Goal: Task Accomplishment & Management: Use online tool/utility

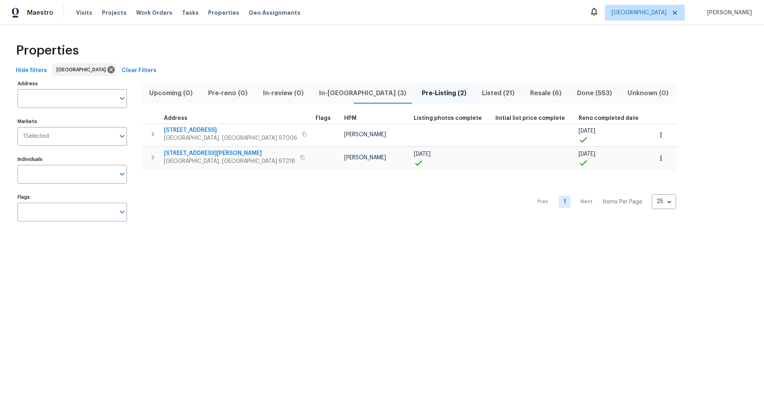
click at [479, 92] on span "Listed (21)" at bounding box center [498, 93] width 39 height 11
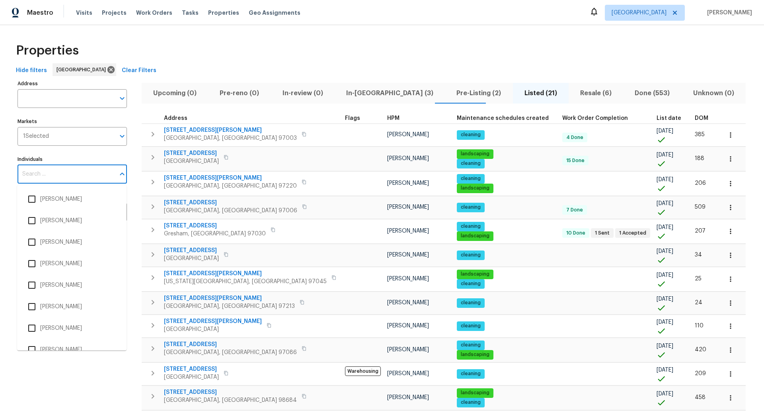
click at [55, 173] on input "Individuals" at bounding box center [66, 174] width 97 height 19
type input "Karen"
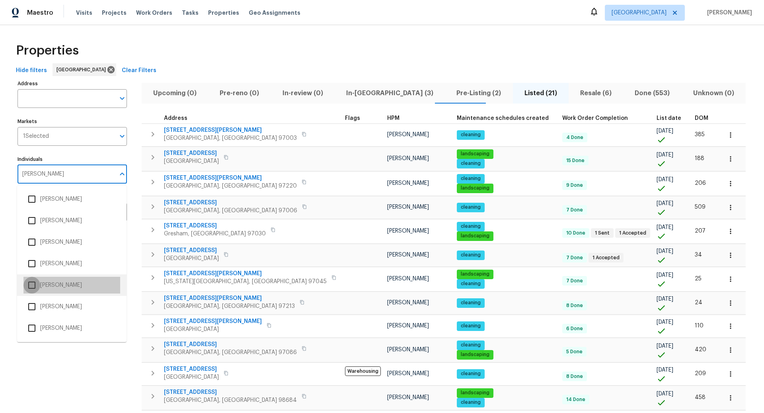
click at [31, 285] on input "checkbox" at bounding box center [31, 285] width 17 height 17
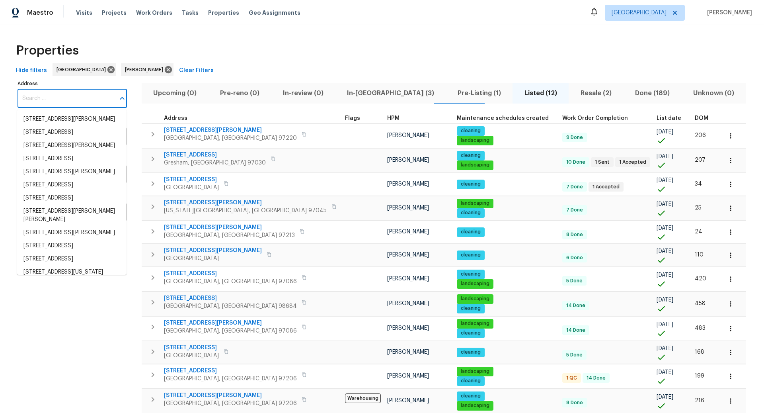
click at [45, 100] on input "Address" at bounding box center [66, 98] width 97 height 19
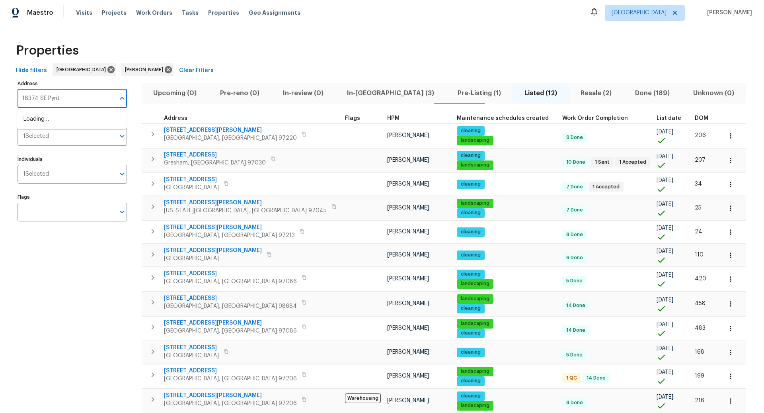
type input "16374 SE Pyrite"
click at [50, 124] on li "16374 SE Pyrite St Damascus OR 97089" at bounding box center [71, 119] width 109 height 13
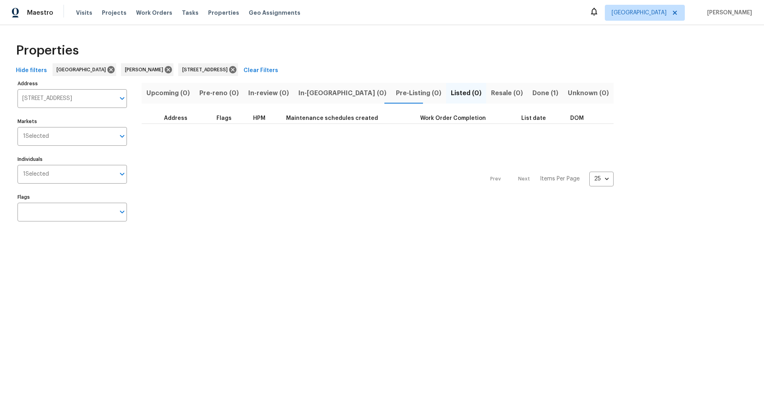
click at [532, 91] on span "Done (1)" at bounding box center [545, 93] width 26 height 11
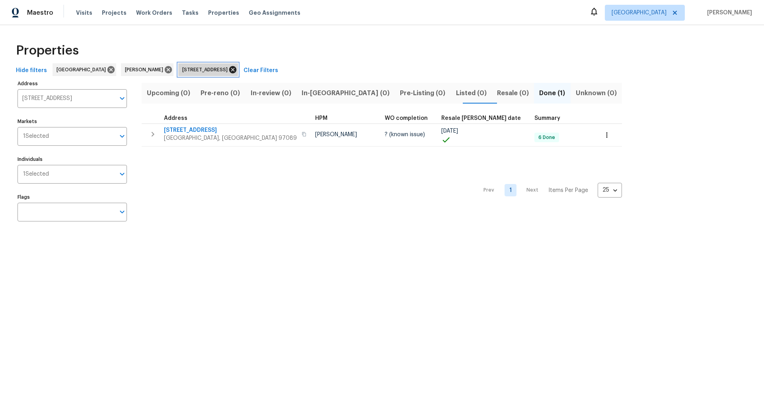
click at [237, 68] on icon at bounding box center [232, 69] width 9 height 9
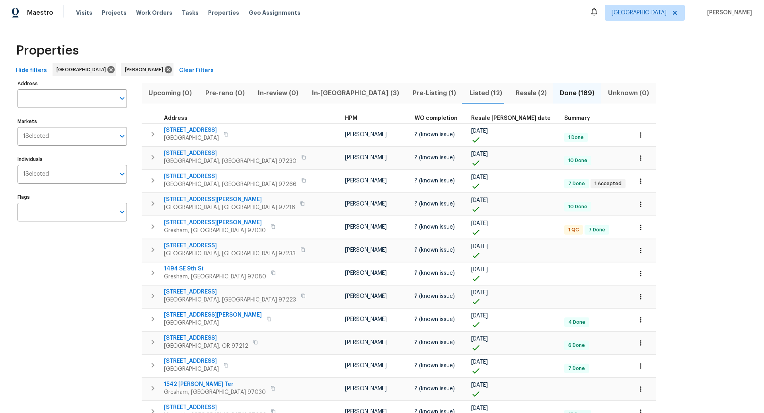
click at [514, 93] on span "Resale (2)" at bounding box center [531, 93] width 35 height 11
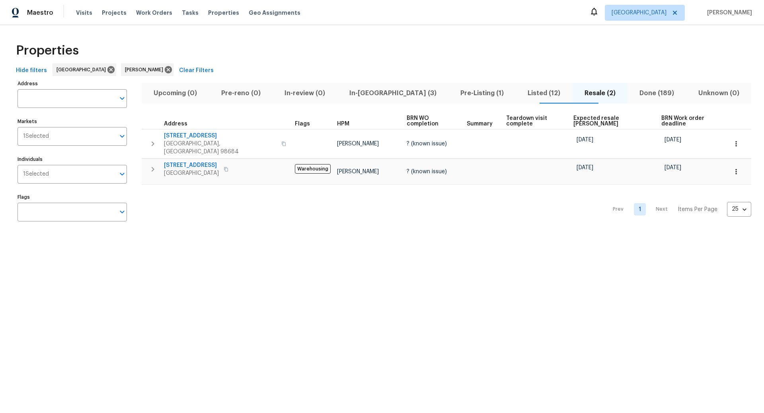
click at [520, 91] on span "Listed (12)" at bounding box center [543, 93] width 47 height 11
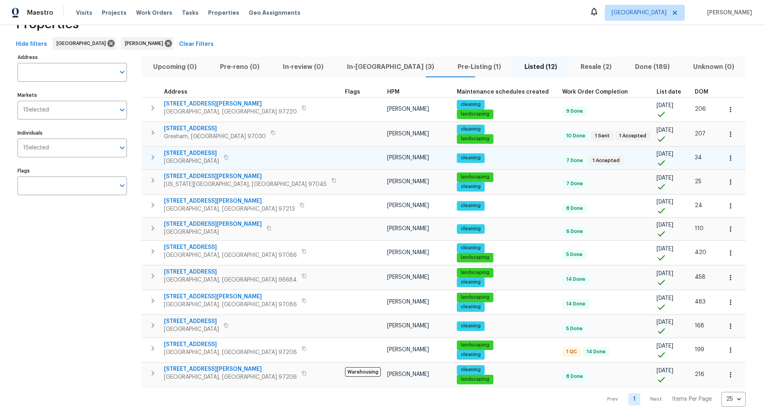
scroll to position [29, 0]
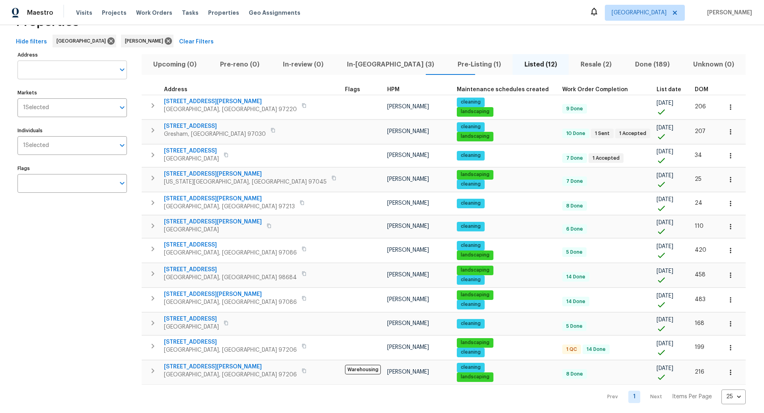
click at [77, 73] on input "Address" at bounding box center [66, 69] width 97 height 19
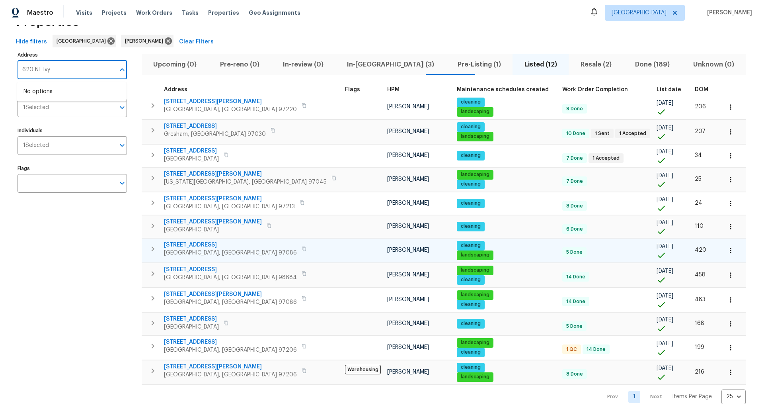
scroll to position [6, 0]
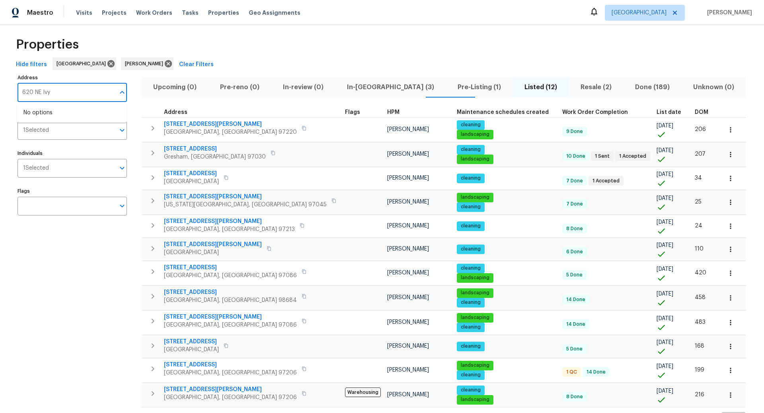
click at [41, 91] on input "620 NE Ivy" at bounding box center [66, 92] width 97 height 19
type input "620 NW Ivy"
click at [61, 114] on li "620 NW Ivy St Camas WA 98607" at bounding box center [71, 112] width 109 height 13
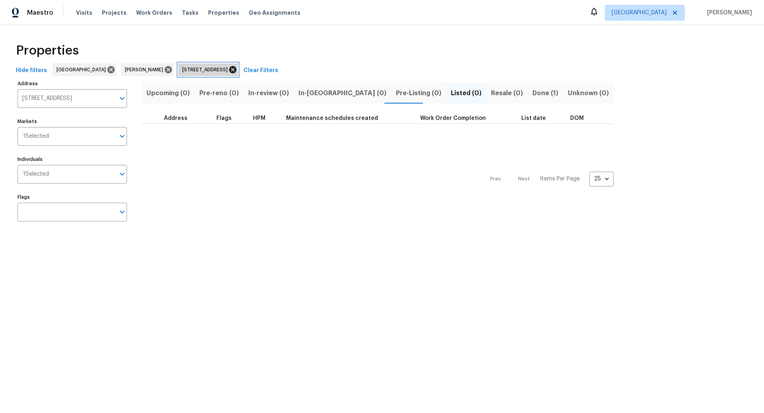
click at [229, 70] on icon at bounding box center [232, 69] width 7 height 7
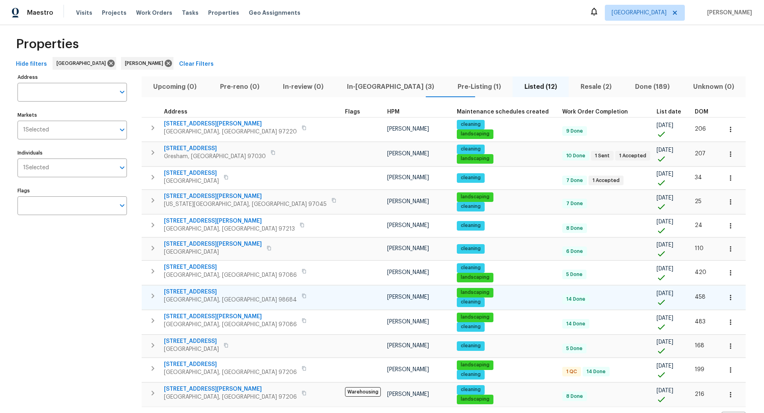
scroll to position [6, 0]
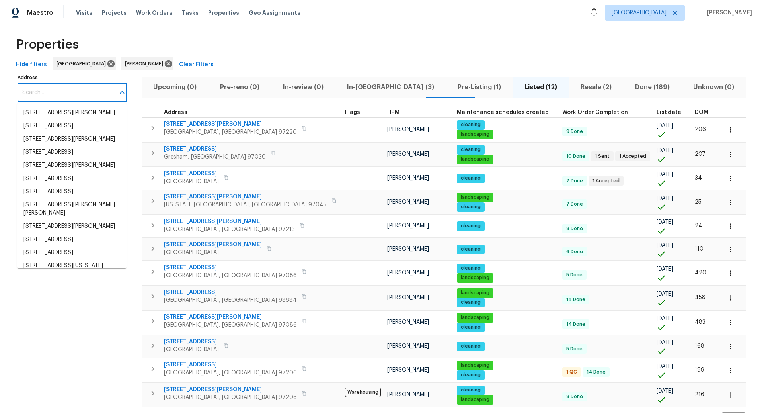
click at [56, 92] on input "Address" at bounding box center [66, 92] width 97 height 19
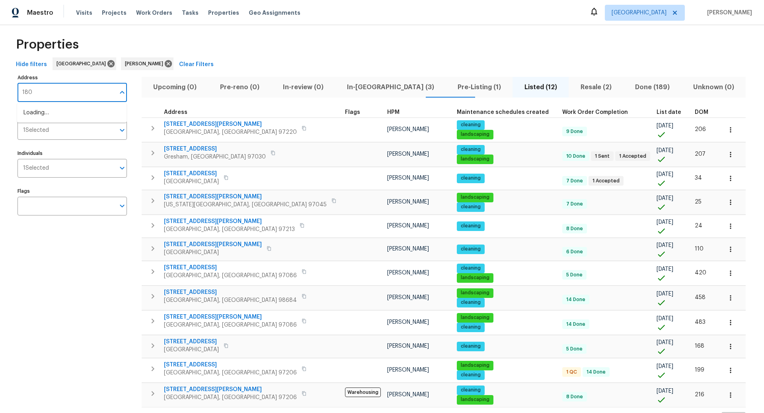
type input "1806"
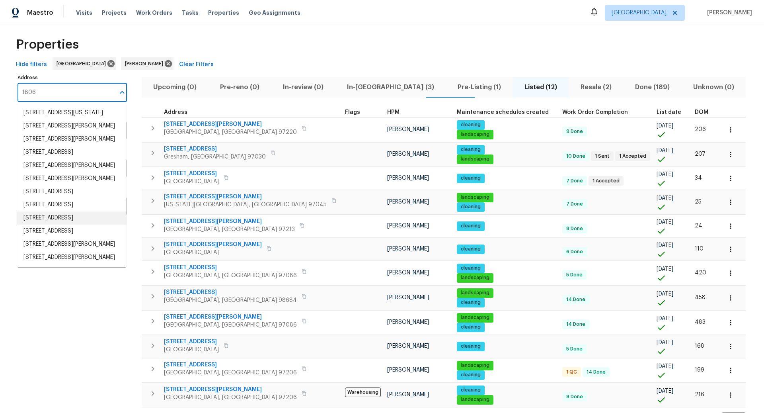
click at [49, 224] on li "1806 NE 89th Cir Vancouver WA 98665" at bounding box center [71, 217] width 109 height 13
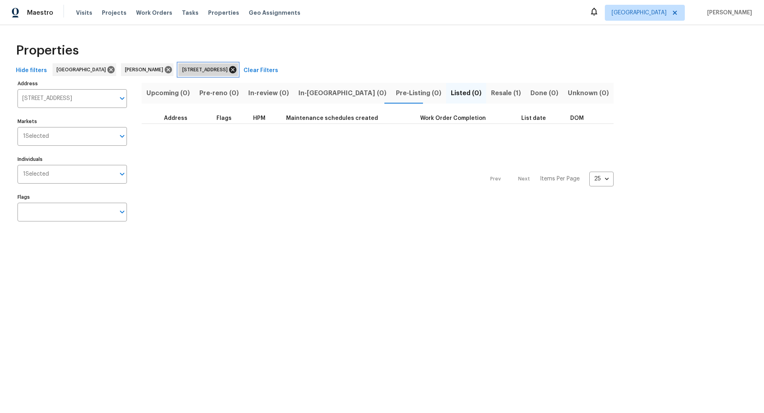
click at [237, 69] on icon at bounding box center [232, 69] width 9 height 9
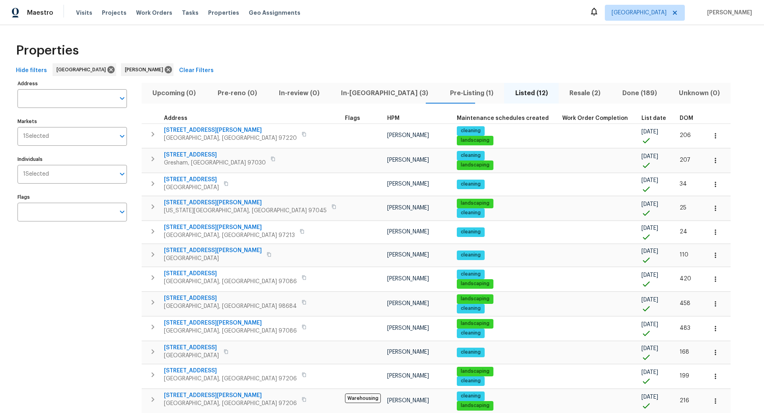
click at [64, 95] on input "Address" at bounding box center [66, 98] width 97 height 19
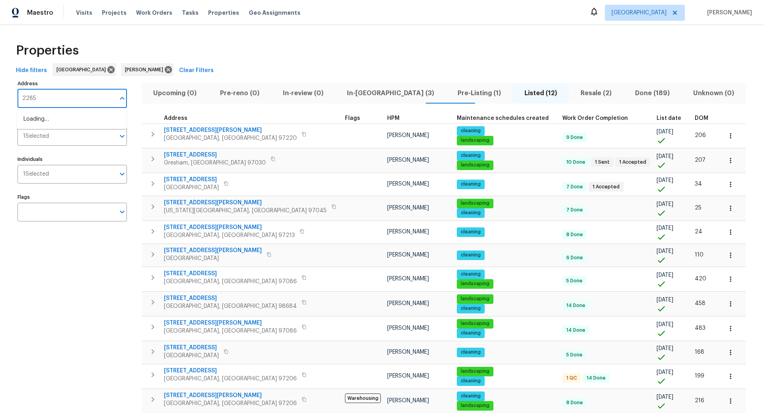
type input "2285"
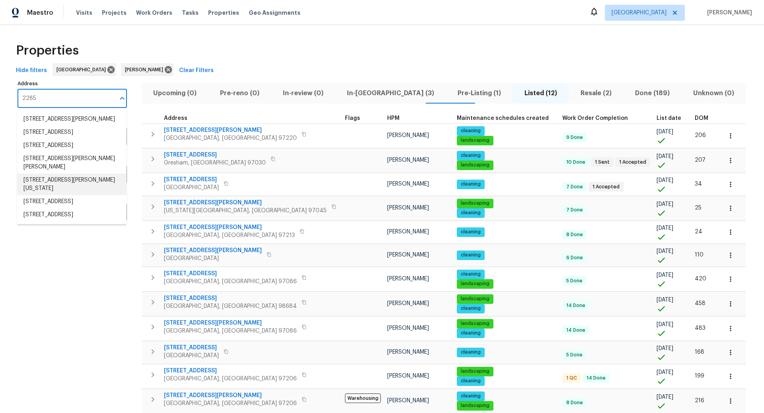
click at [41, 190] on li "2285 Gilman Dr Oregon City OR 97045" at bounding box center [71, 183] width 109 height 21
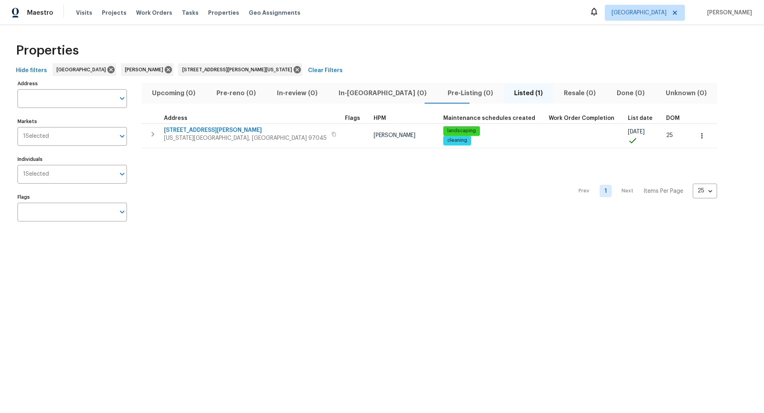
type input "2285 Gilman Dr Oregon City OR 97045"
click at [293, 69] on icon at bounding box center [297, 69] width 9 height 9
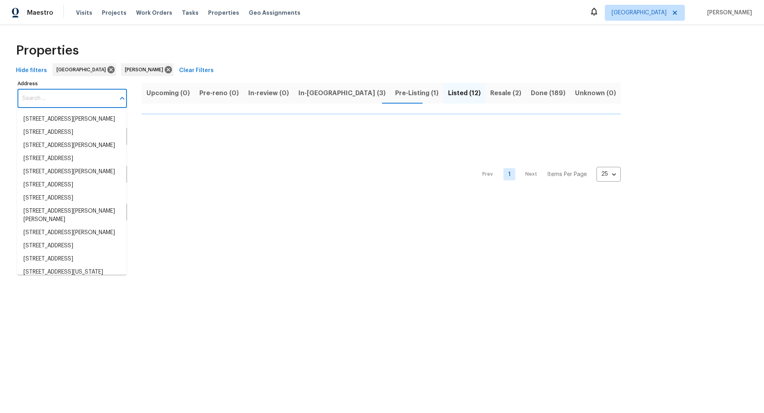
click at [43, 103] on input "Address" at bounding box center [66, 98] width 97 height 19
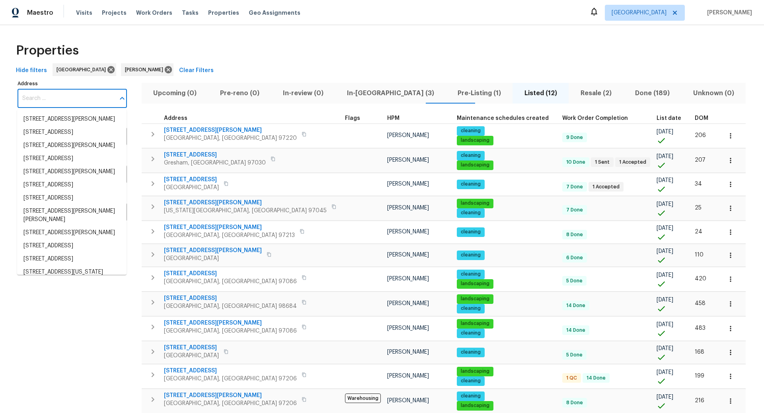
click at [43, 103] on input "Address" at bounding box center [66, 98] width 97 height 19
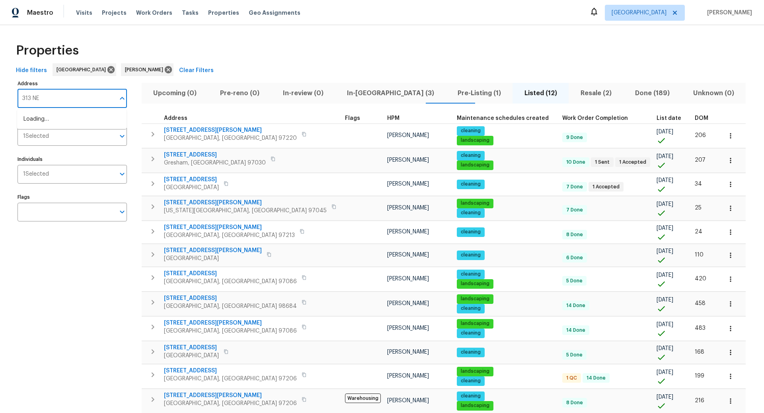
type input "313 NE"
click at [46, 121] on li "313 NE 52nd St Vancouver WA 98663" at bounding box center [71, 119] width 109 height 13
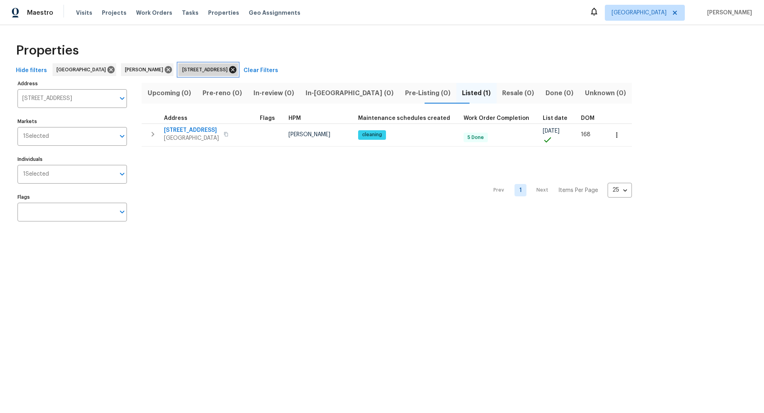
click at [236, 68] on icon at bounding box center [232, 69] width 7 height 7
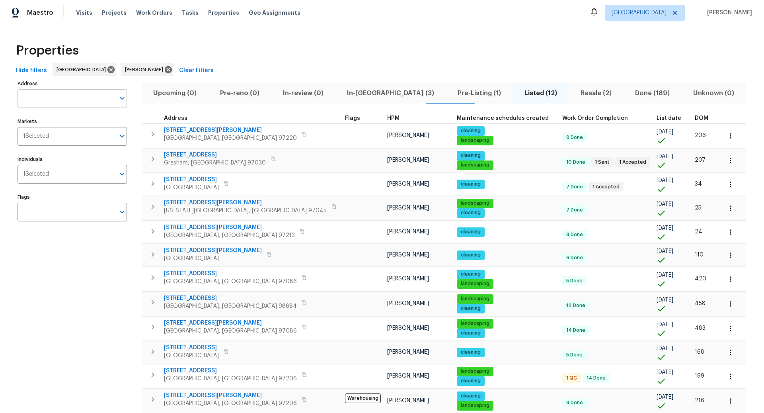
click at [60, 100] on input "Address" at bounding box center [66, 98] width 97 height 19
type input "5215 NE 85th"
click at [60, 122] on li "5215 NE 85th Ave Vancouver WA 98662" at bounding box center [71, 119] width 109 height 13
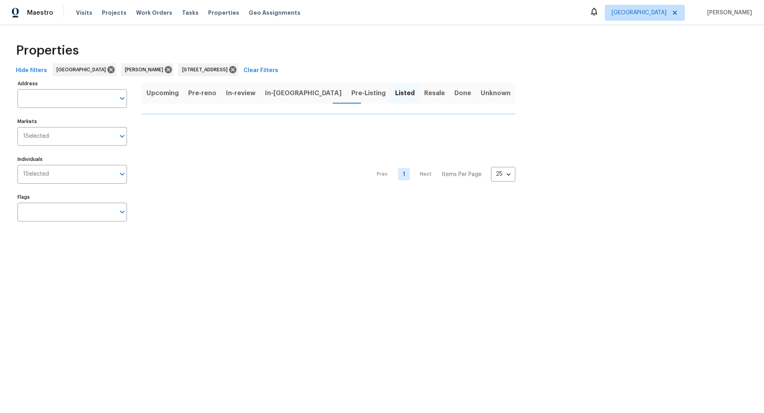
type input "5215 NE 85th Ave Vancouver WA 98662"
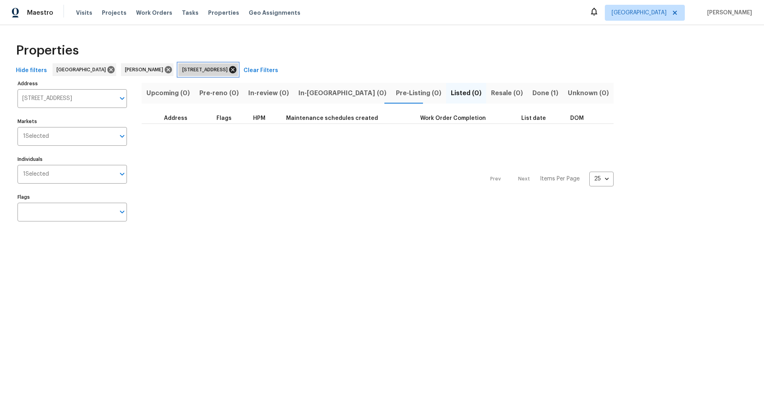
click at [237, 69] on icon at bounding box center [232, 69] width 9 height 9
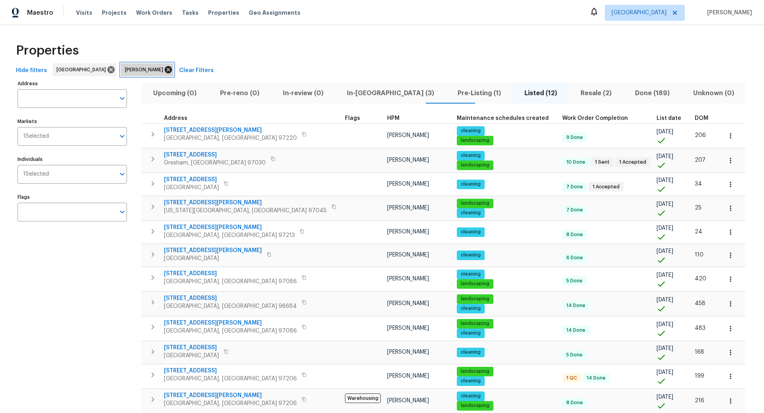
click at [164, 69] on icon at bounding box center [168, 69] width 9 height 9
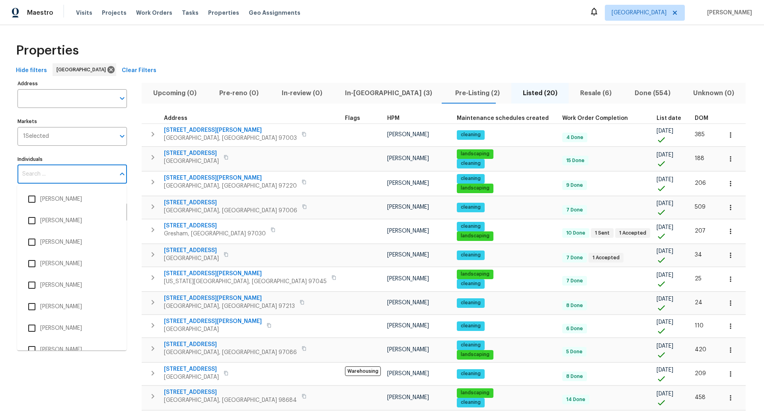
click at [46, 171] on input "Individuals" at bounding box center [66, 174] width 97 height 19
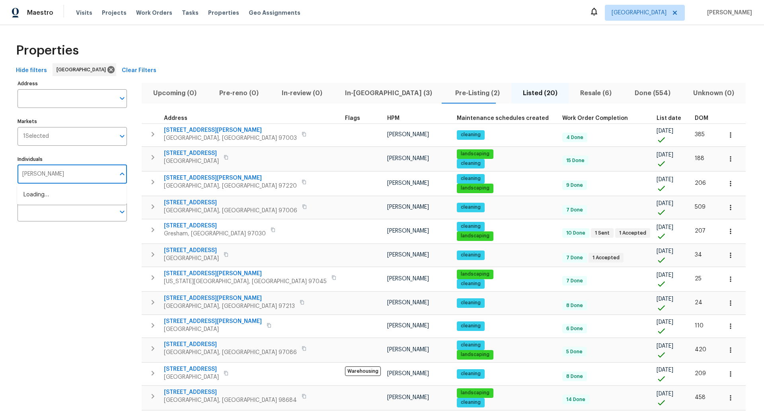
type input "Karen"
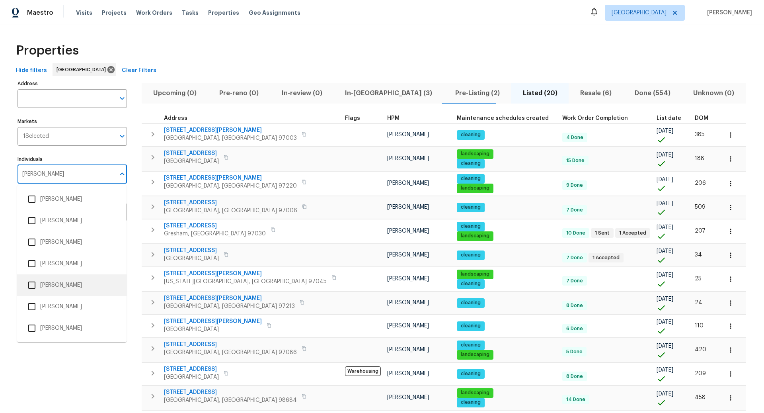
click at [32, 283] on input "checkbox" at bounding box center [31, 285] width 17 height 17
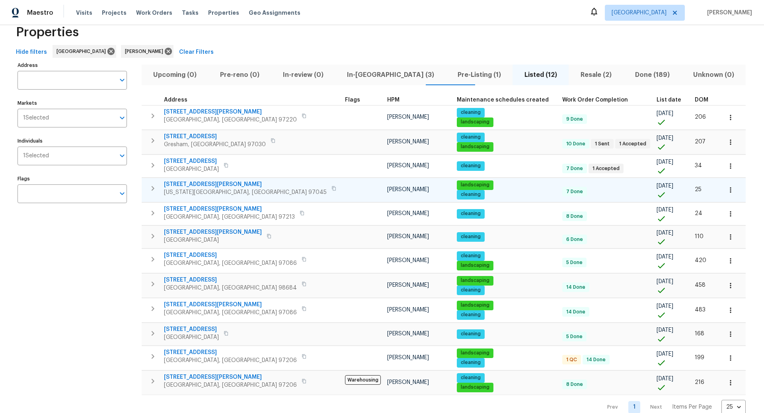
scroll to position [15, 0]
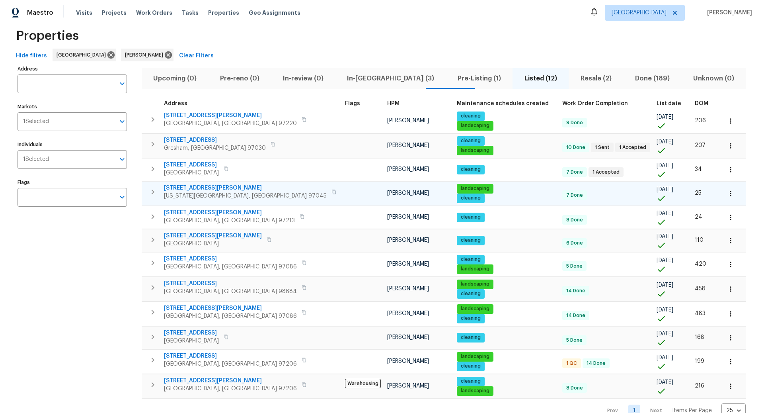
click at [730, 191] on icon "button" at bounding box center [730, 193] width 1 height 5
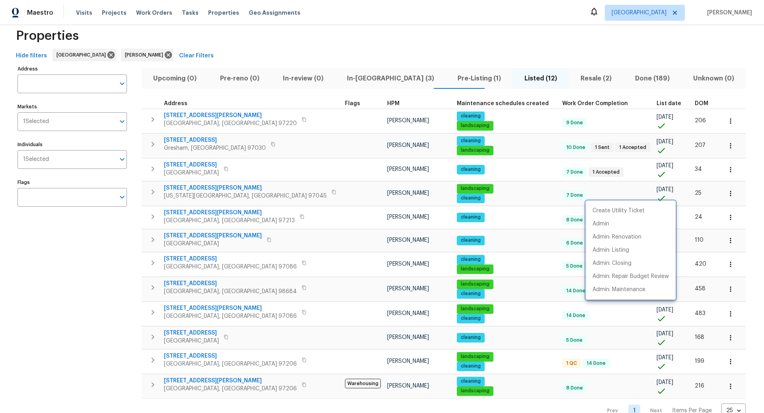
click at [151, 189] on div at bounding box center [382, 206] width 764 height 413
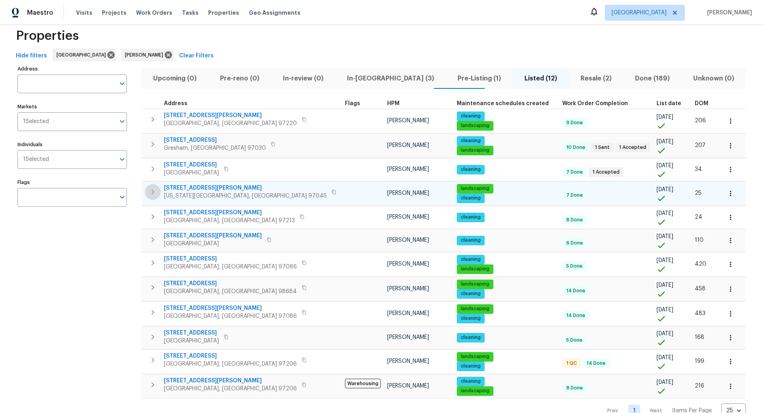
click at [153, 191] on icon "button" at bounding box center [153, 191] width 3 height 5
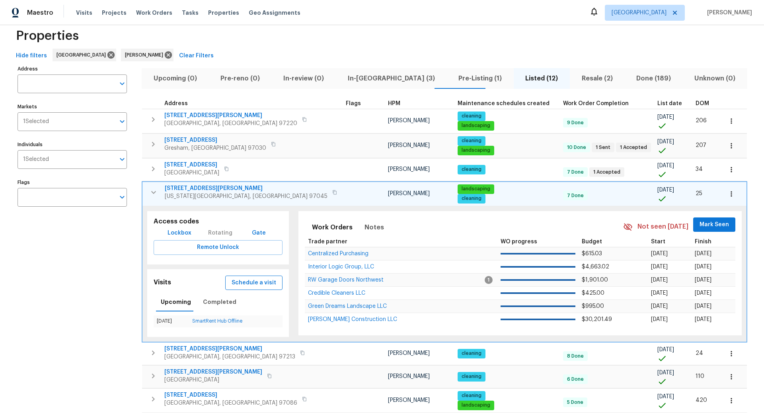
click at [232, 280] on span "Schedule a visit" at bounding box center [254, 283] width 45 height 10
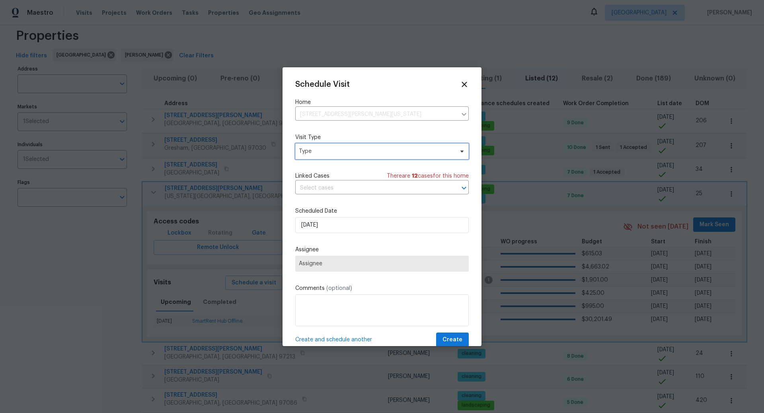
click at [352, 149] on span "Type" at bounding box center [376, 151] width 155 height 8
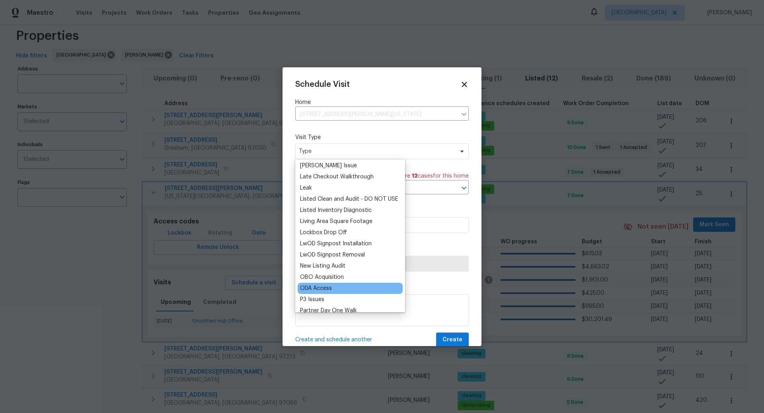
scroll to position [344, 0]
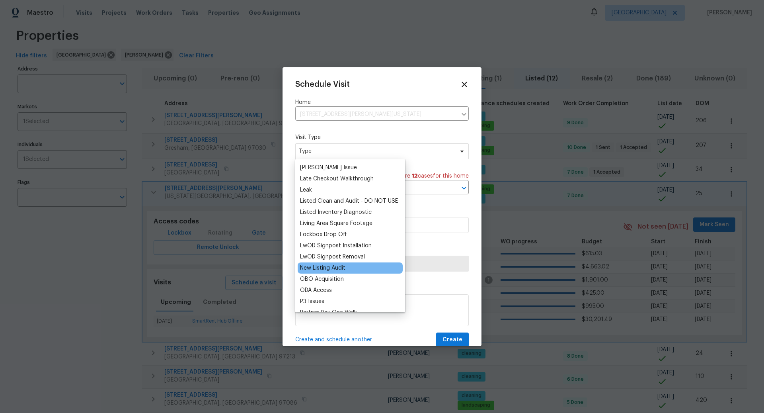
click at [326, 267] on div "New Listing Audit" at bounding box center [322, 268] width 45 height 8
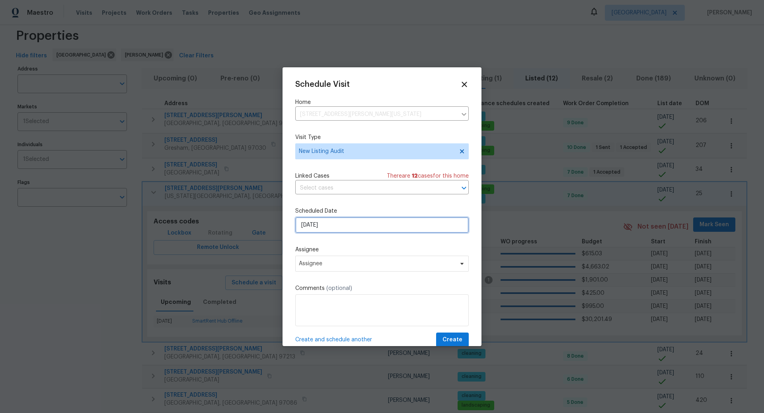
click at [344, 225] on input "10/6/2025" at bounding box center [381, 225] width 173 height 16
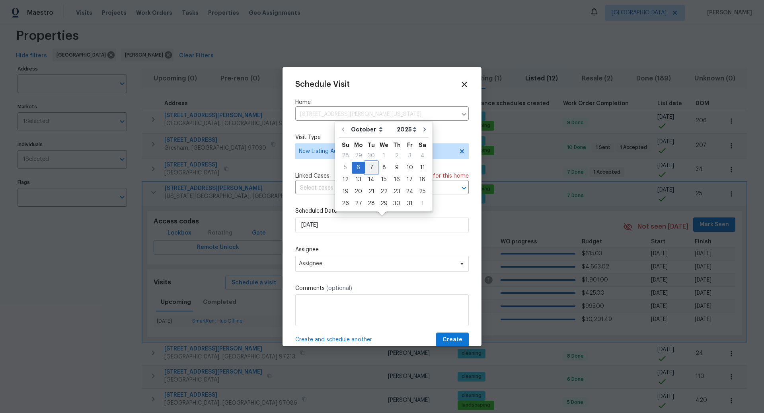
click at [371, 167] on div "7" at bounding box center [371, 167] width 13 height 11
type input "[DATE]"
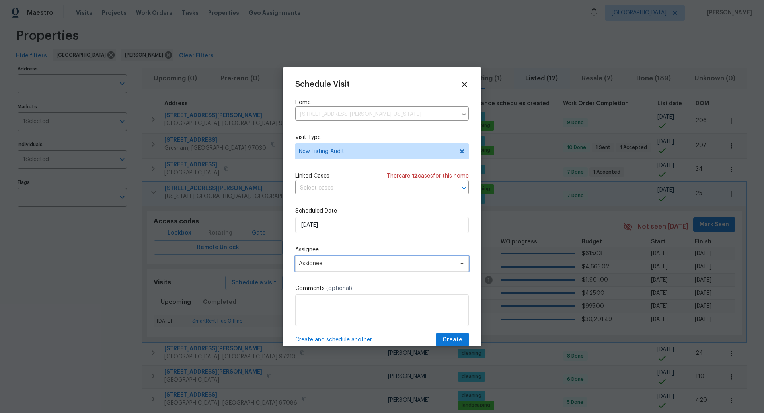
click at [371, 263] on span "Assignee" at bounding box center [377, 263] width 156 height 6
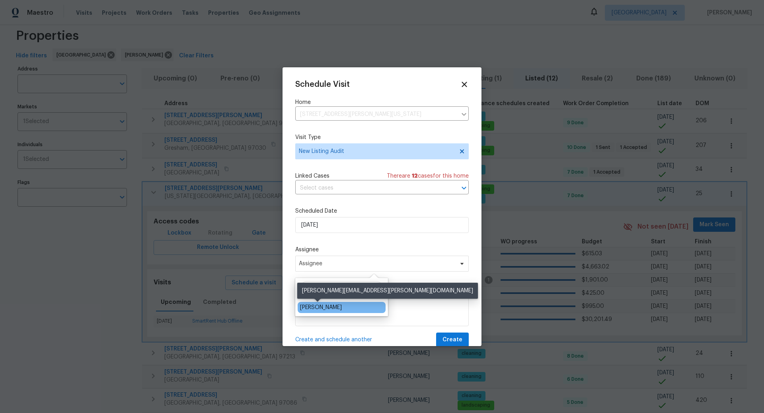
type input "Nichole"
click at [318, 308] on div "[PERSON_NAME]" at bounding box center [321, 307] width 42 height 8
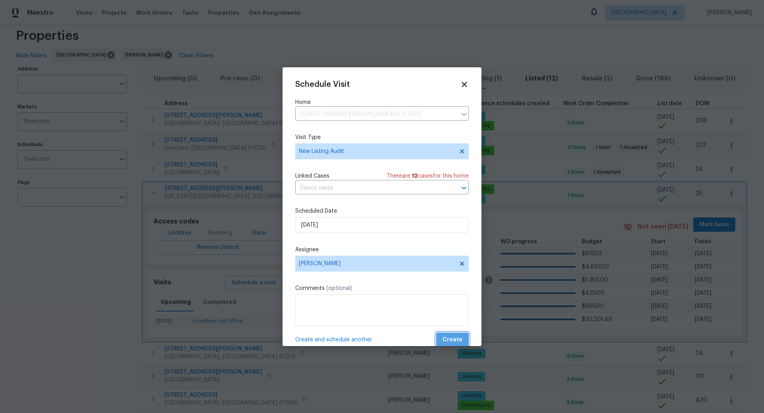
click at [452, 338] on span "Create" at bounding box center [452, 340] width 20 height 10
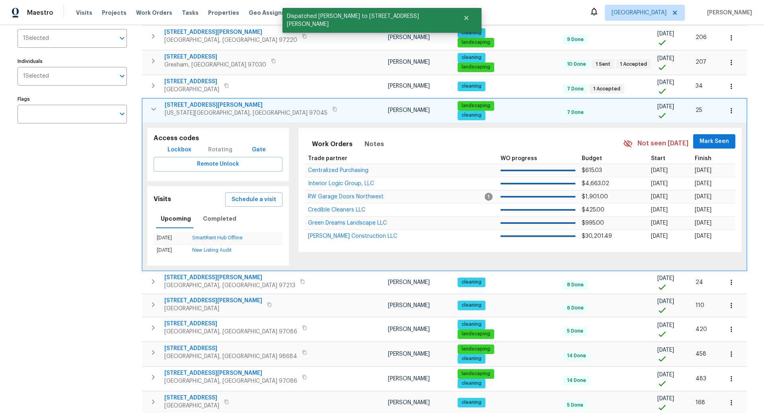
scroll to position [100, 0]
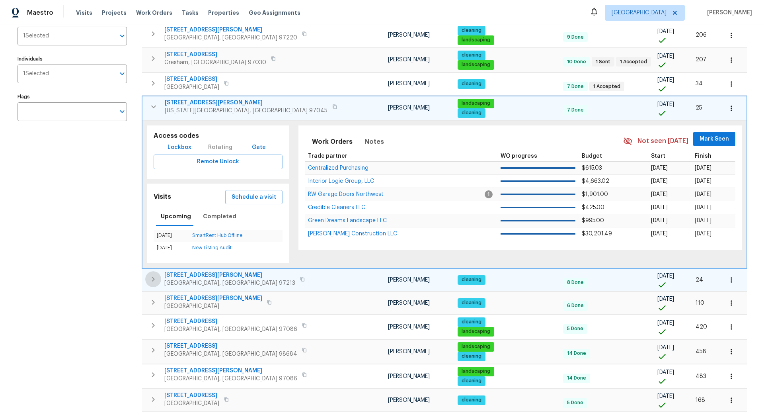
click at [153, 277] on icon "button" at bounding box center [153, 279] width 3 height 5
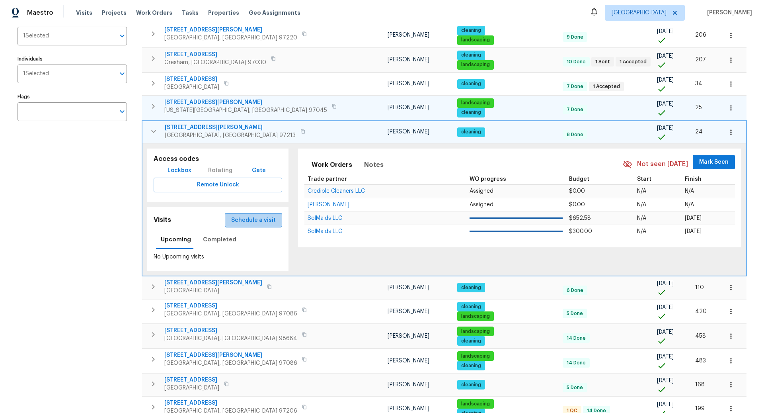
click at [233, 220] on span "Schedule a visit" at bounding box center [253, 220] width 45 height 10
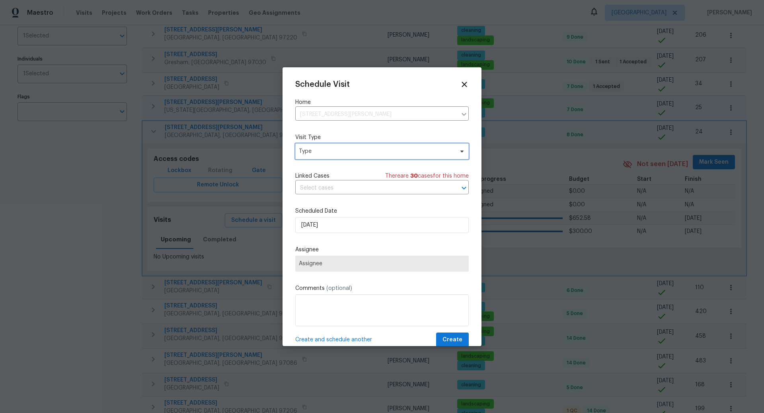
click at [352, 151] on span "Type" at bounding box center [376, 151] width 155 height 8
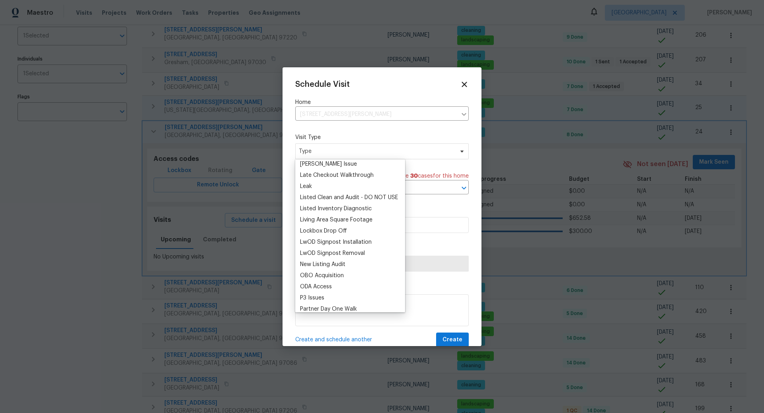
scroll to position [354, 0]
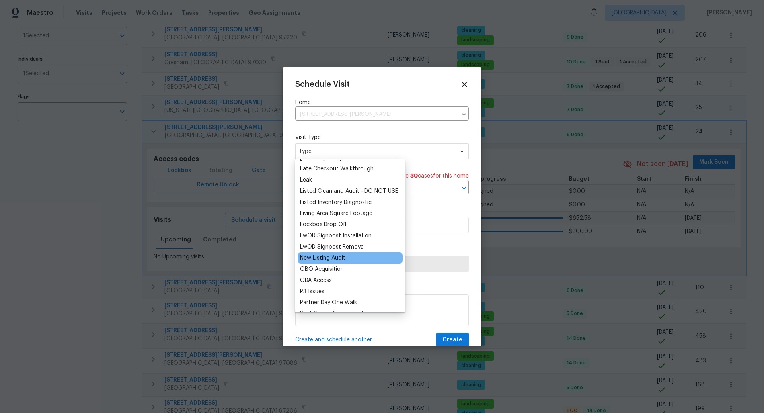
click at [331, 256] on div "New Listing Audit" at bounding box center [322, 258] width 45 height 8
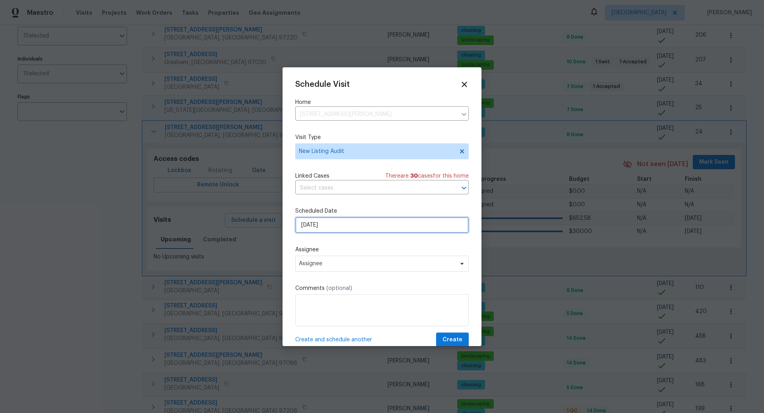
click at [349, 226] on input "10/6/2025" at bounding box center [381, 225] width 173 height 16
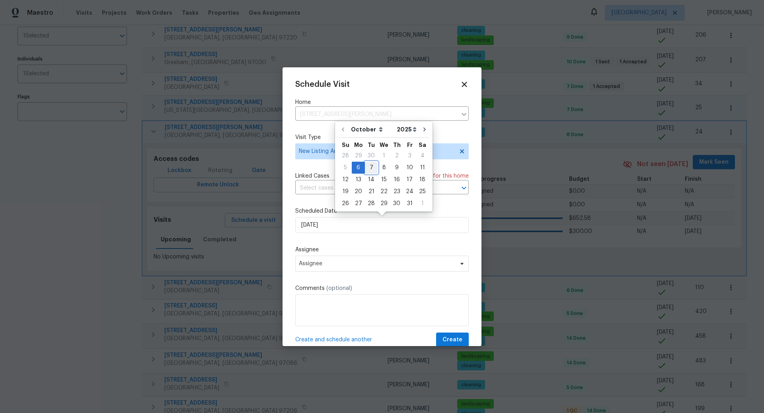
click at [371, 167] on div "7" at bounding box center [371, 167] width 13 height 11
type input "[DATE]"
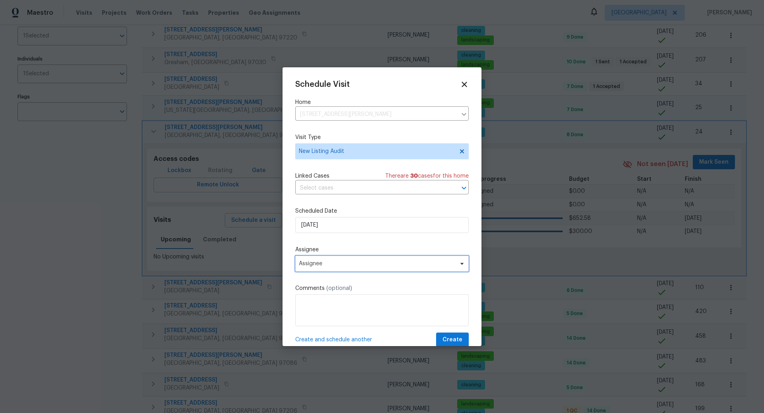
click at [342, 263] on span "Assignee" at bounding box center [377, 263] width 156 height 6
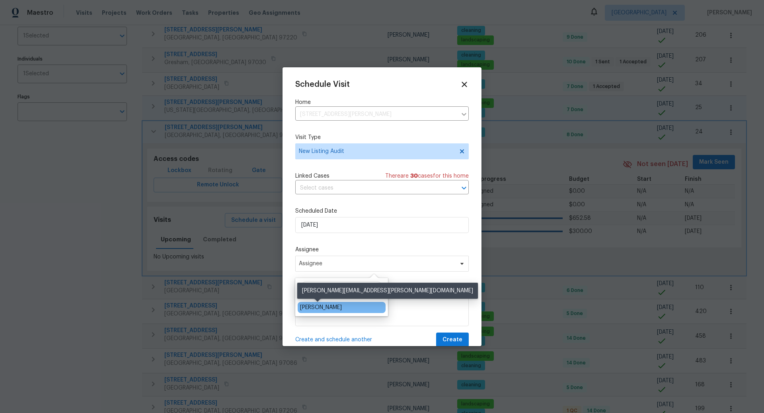
type input "Nichole"
click at [321, 306] on div "[PERSON_NAME]" at bounding box center [321, 307] width 42 height 8
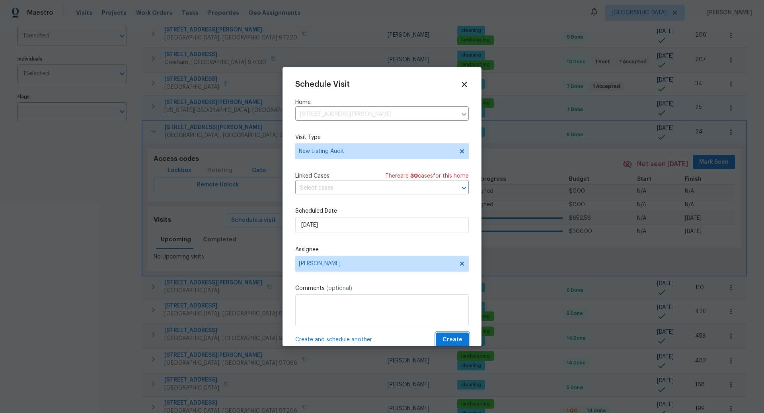
click at [454, 338] on span "Create" at bounding box center [452, 340] width 20 height 10
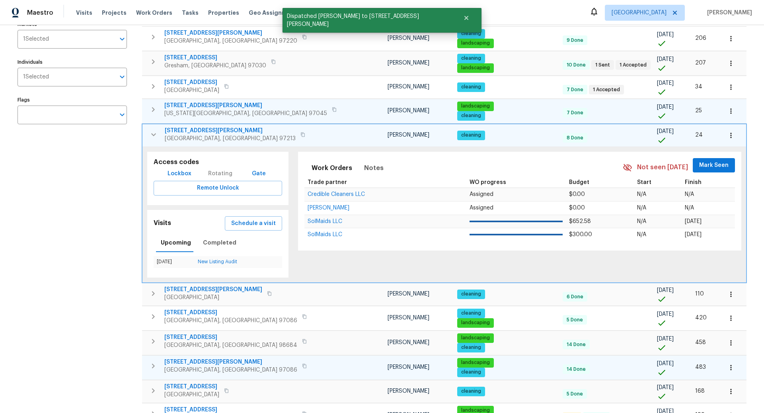
scroll to position [0, 0]
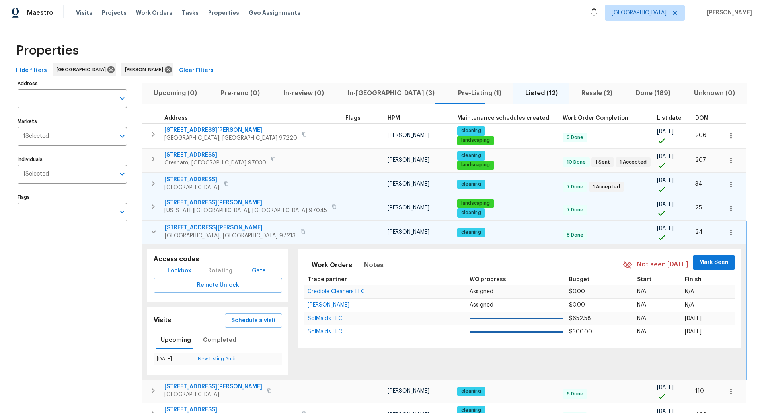
click at [153, 181] on icon "button" at bounding box center [153, 183] width 3 height 5
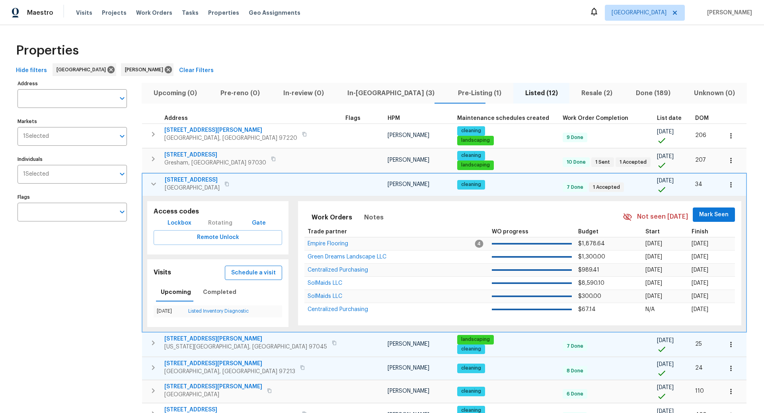
click at [240, 270] on span "Schedule a visit" at bounding box center [253, 273] width 45 height 10
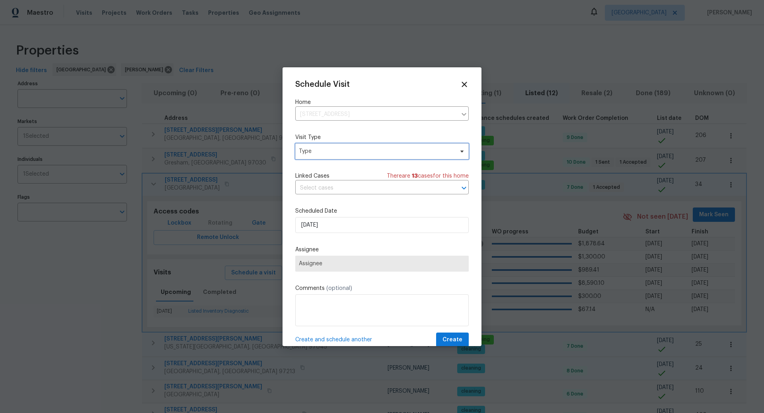
click at [348, 152] on span "Type" at bounding box center [376, 151] width 155 height 8
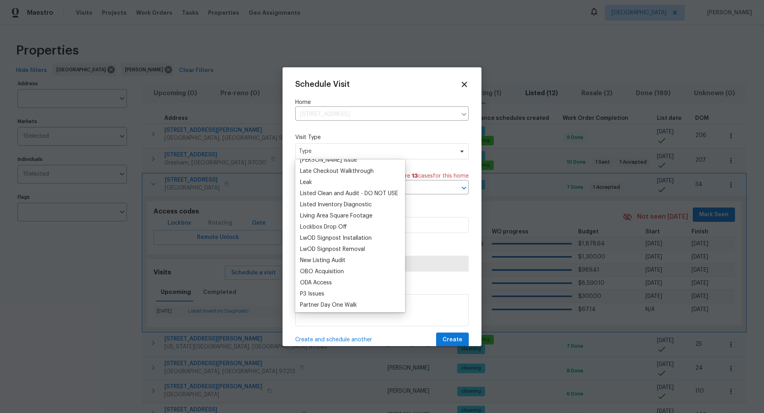
scroll to position [353, 0]
click at [332, 257] on div "New Listing Audit" at bounding box center [322, 259] width 45 height 8
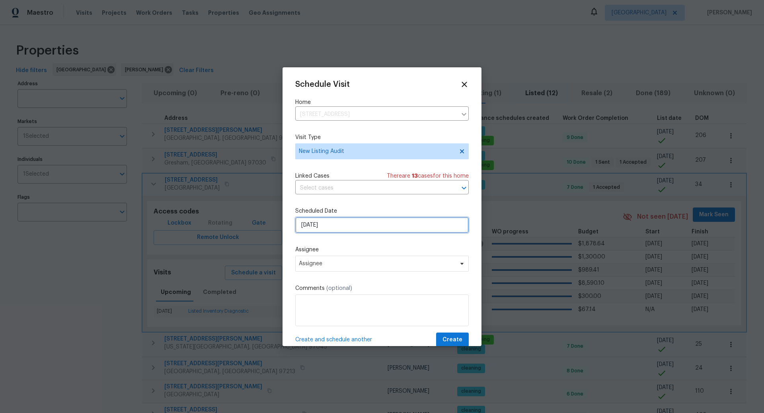
click at [357, 226] on input "10/6/2025" at bounding box center [381, 225] width 173 height 16
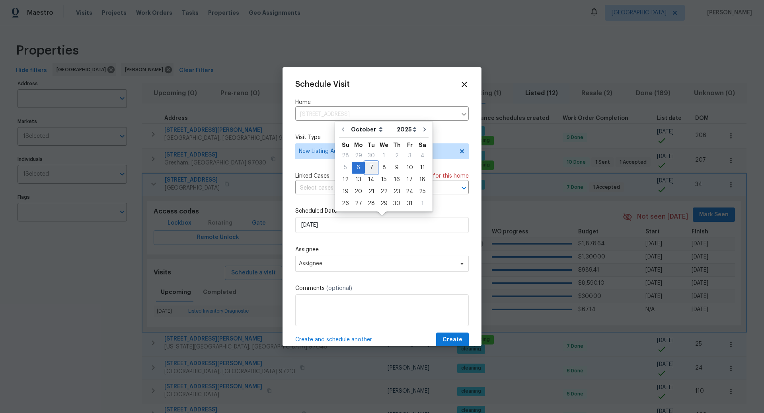
click at [370, 167] on div "7" at bounding box center [371, 167] width 13 height 11
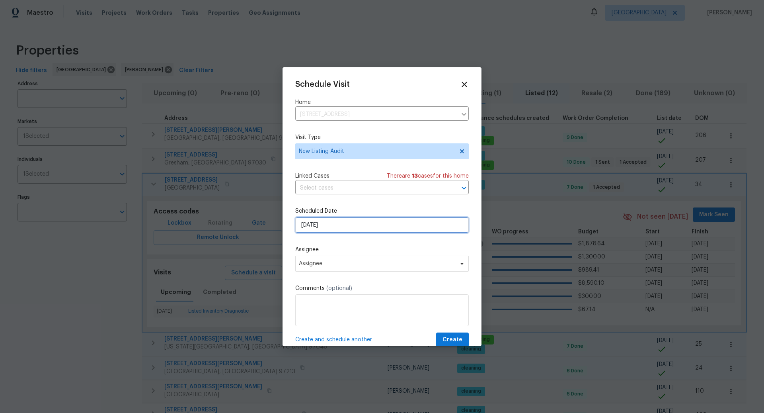
click at [362, 224] on input "[DATE]" at bounding box center [381, 225] width 173 height 16
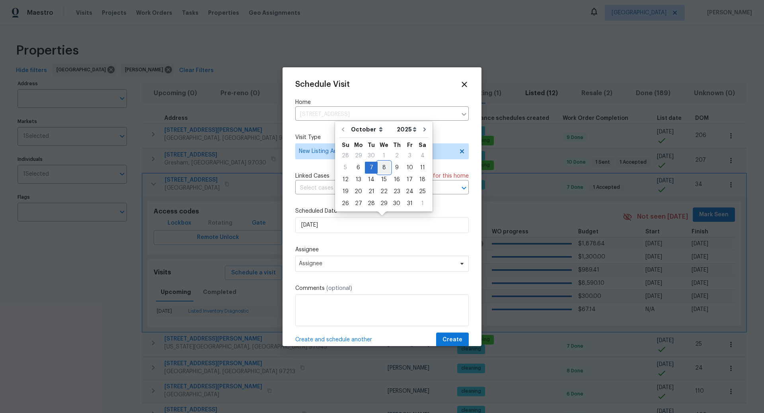
click at [383, 168] on div "8" at bounding box center [384, 167] width 13 height 11
type input "[DATE]"
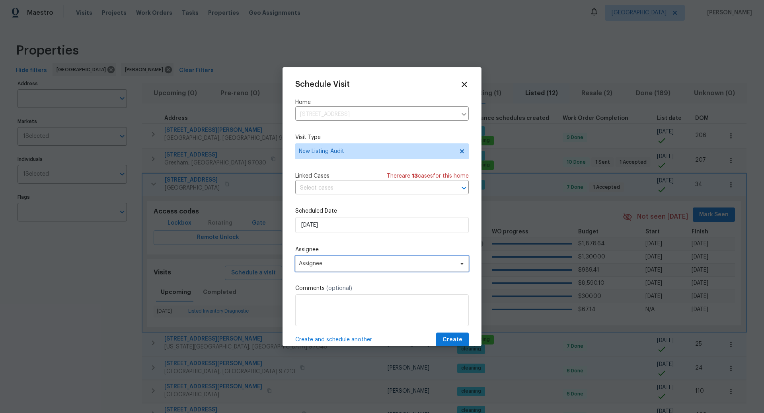
click at [354, 266] on span "Assignee" at bounding box center [377, 263] width 156 height 6
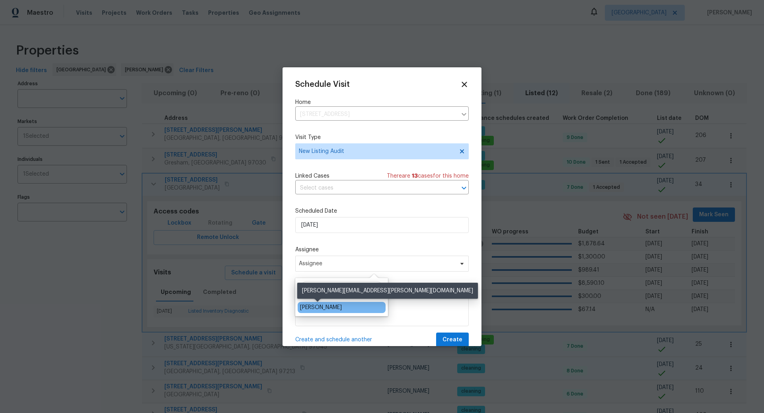
type input "Nichole"
click at [322, 304] on div "[PERSON_NAME]" at bounding box center [321, 307] width 42 height 8
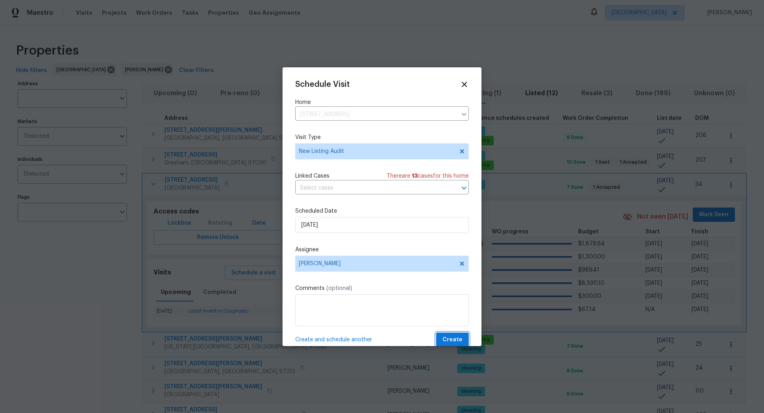
click at [456, 336] on span "Create" at bounding box center [452, 340] width 20 height 10
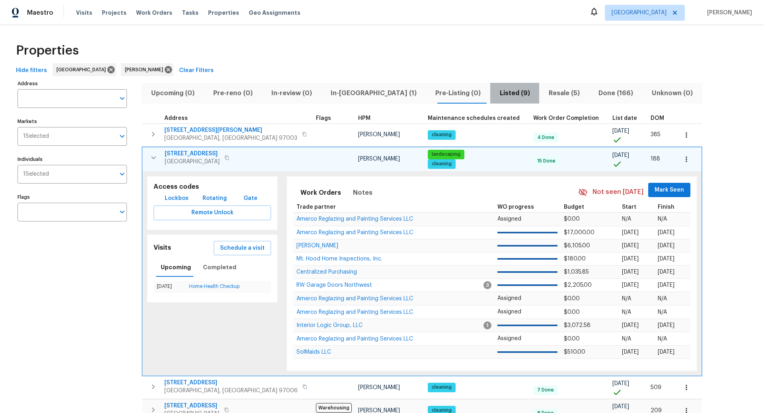
click at [495, 93] on span "Listed (9)" at bounding box center [514, 93] width 39 height 11
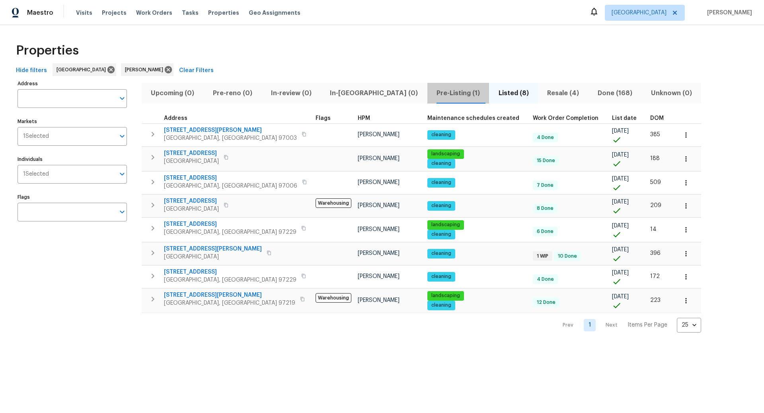
click at [432, 90] on span "Pre-Listing (1)" at bounding box center [458, 93] width 53 height 11
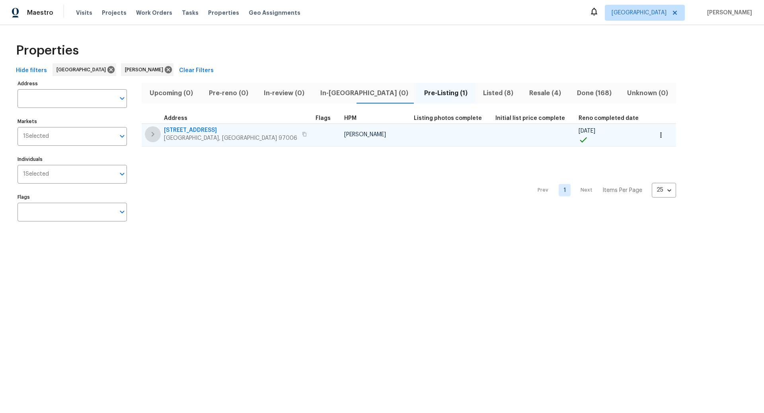
click at [153, 132] on icon "button" at bounding box center [153, 134] width 10 height 10
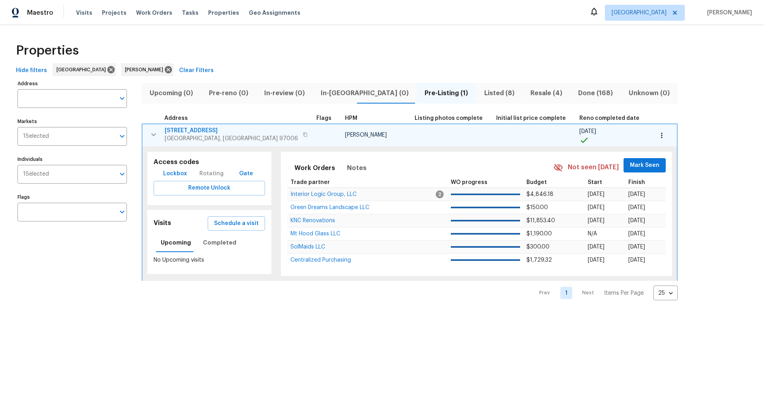
click at [661, 135] on icon "button" at bounding box center [661, 134] width 1 height 5
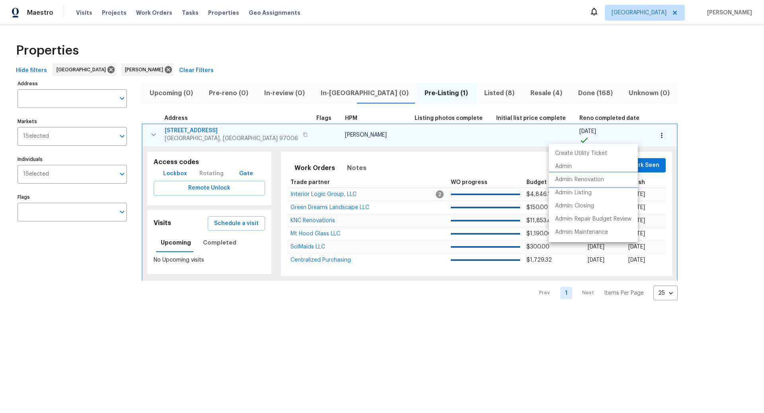
click at [583, 178] on p "Admin: Renovation" at bounding box center [579, 179] width 49 height 8
click at [438, 94] on div at bounding box center [382, 206] width 764 height 413
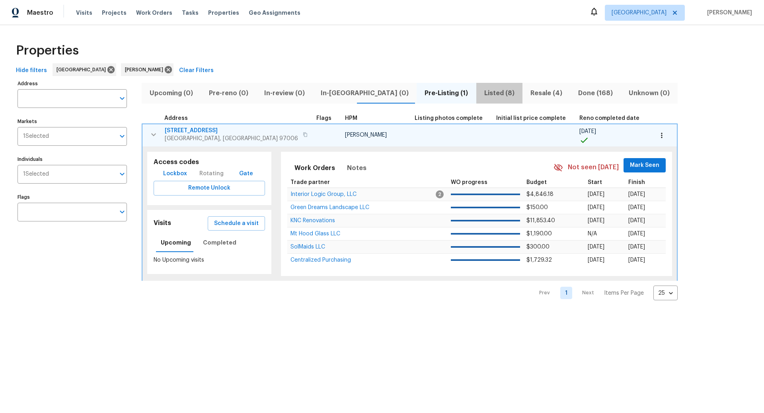
click at [481, 94] on span "Listed (8)" at bounding box center [499, 93] width 37 height 11
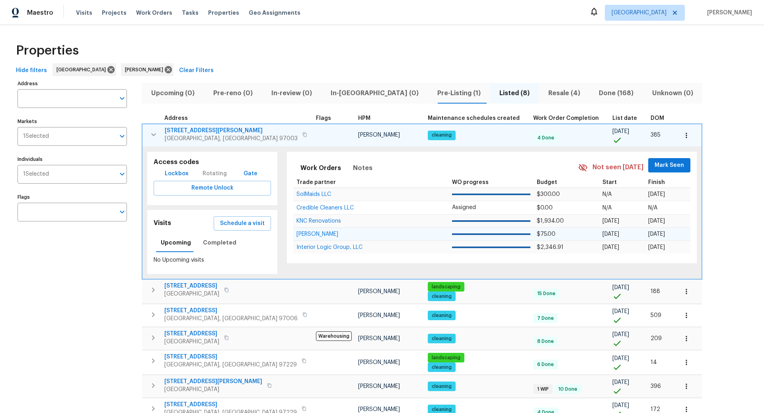
scroll to position [62, 0]
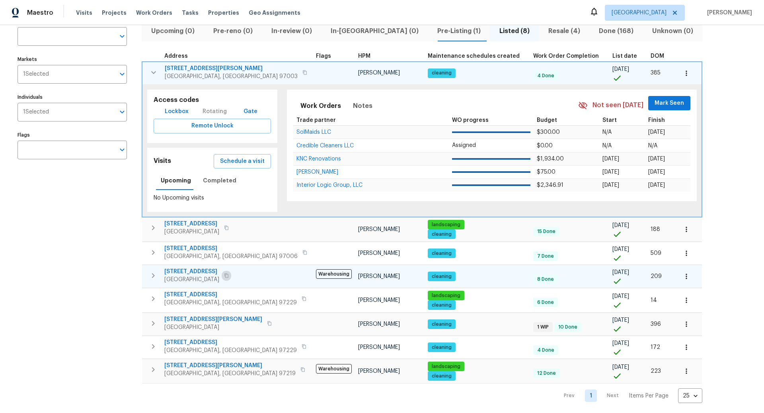
click at [229, 273] on icon "button" at bounding box center [226, 275] width 5 height 5
click at [153, 274] on icon "button" at bounding box center [153, 276] width 10 height 10
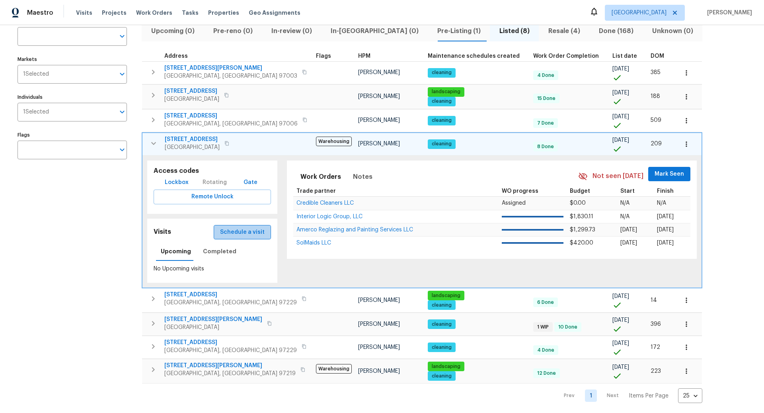
click at [234, 230] on span "Schedule a visit" at bounding box center [242, 232] width 45 height 10
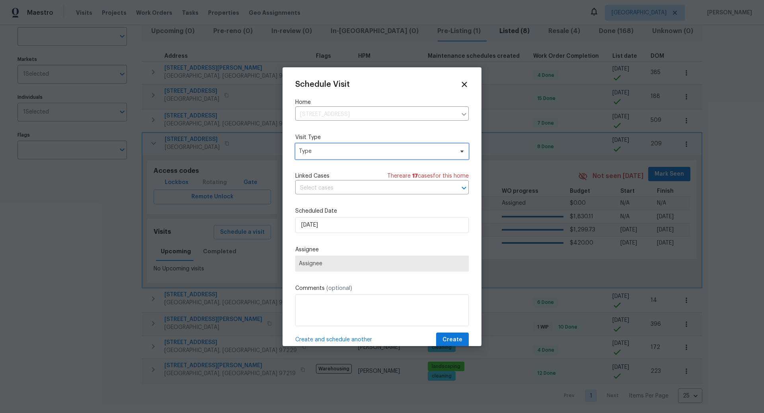
click at [356, 149] on span "Type" at bounding box center [376, 151] width 155 height 8
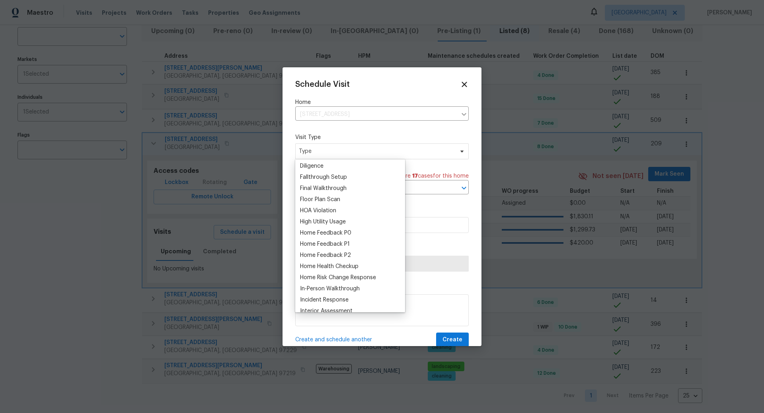
scroll to position [182, 0]
click at [324, 260] on div "Home Health Checkup" at bounding box center [329, 263] width 58 height 8
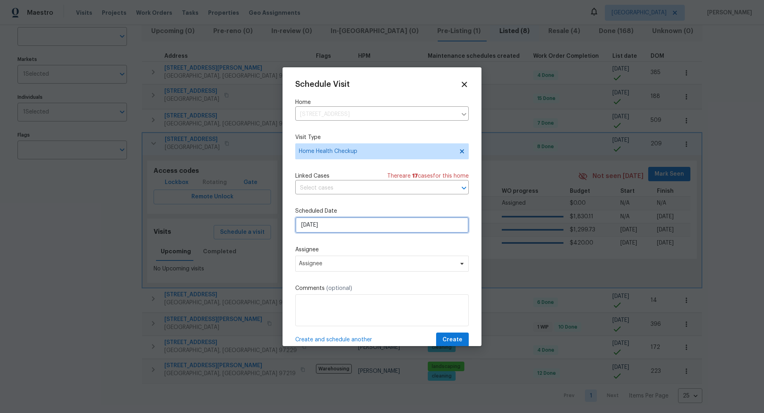
click at [351, 224] on input "10/6/2025" at bounding box center [381, 225] width 173 height 16
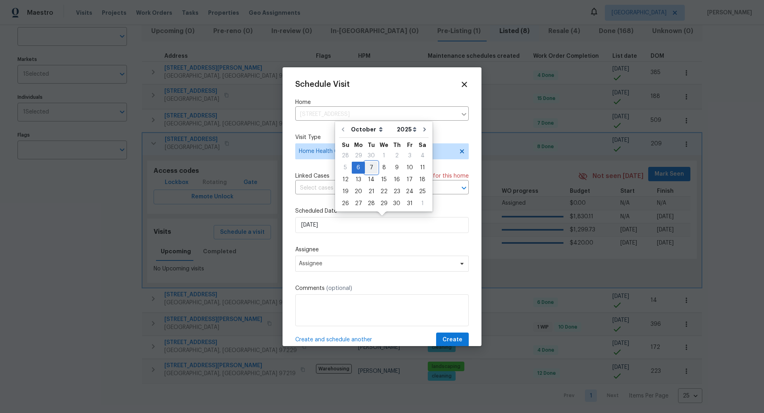
click at [372, 167] on div "7" at bounding box center [371, 167] width 13 height 11
type input "[DATE]"
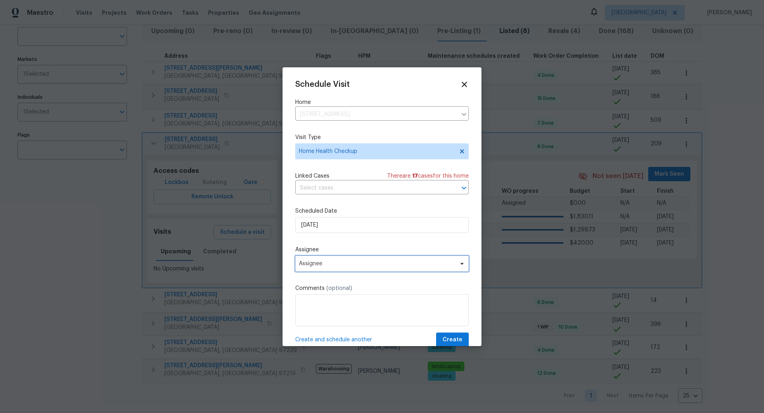
click at [364, 262] on span "Assignee" at bounding box center [377, 263] width 156 height 6
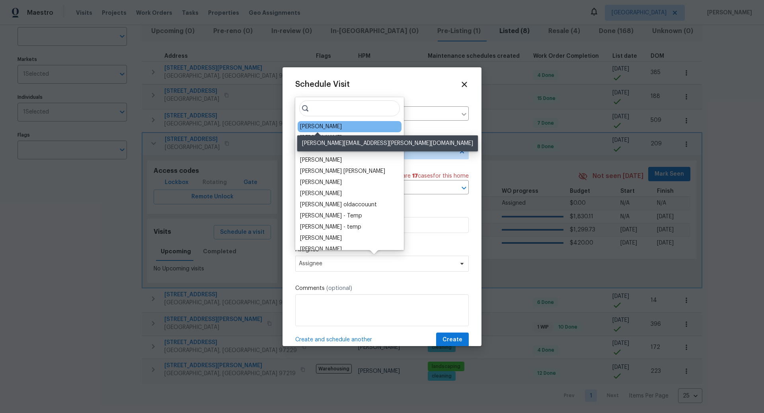
click at [329, 125] on div "[PERSON_NAME]" at bounding box center [321, 127] width 42 height 8
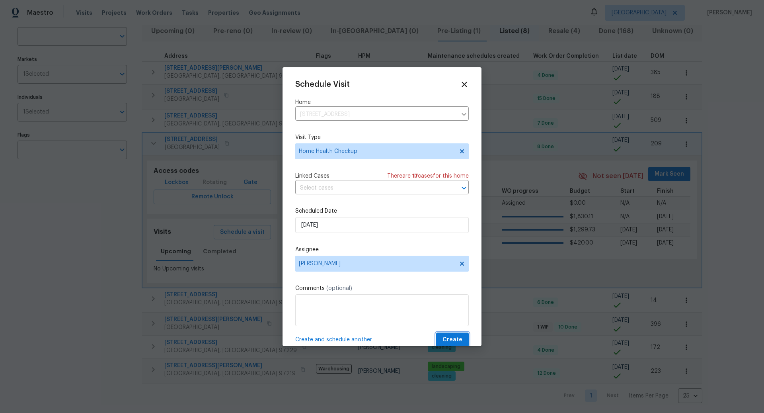
click at [452, 339] on span "Create" at bounding box center [452, 340] width 20 height 10
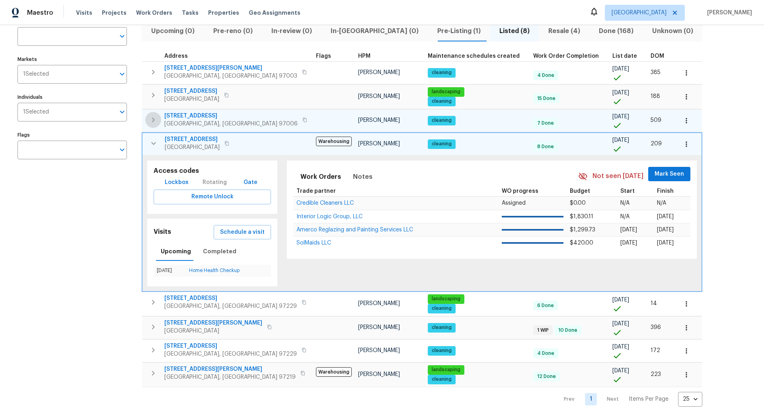
click at [156, 117] on icon "button" at bounding box center [153, 120] width 10 height 10
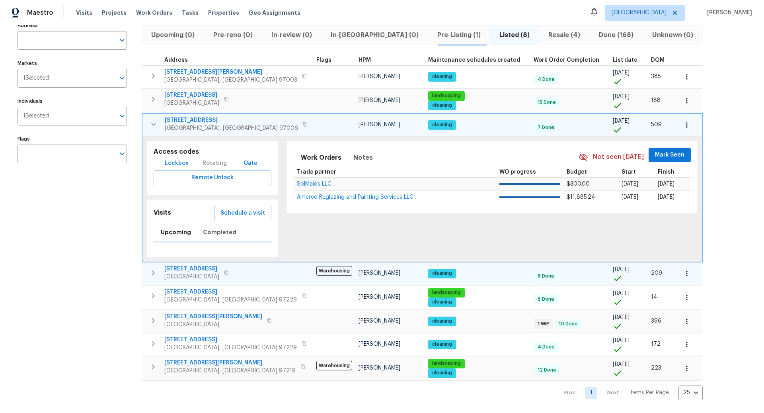
scroll to position [62, 0]
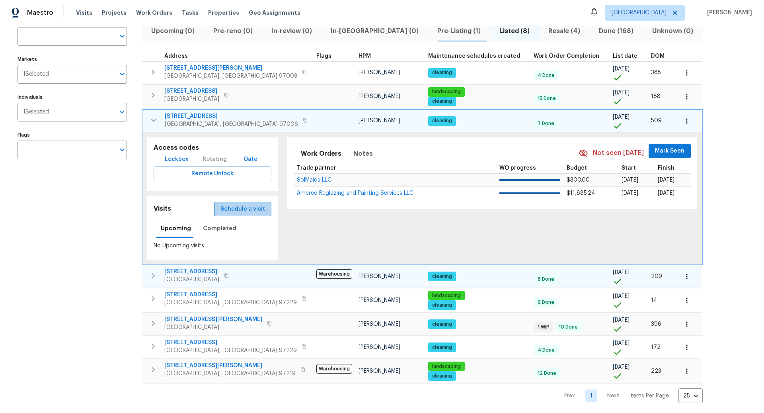
click at [241, 207] on span "Schedule a visit" at bounding box center [242, 209] width 45 height 10
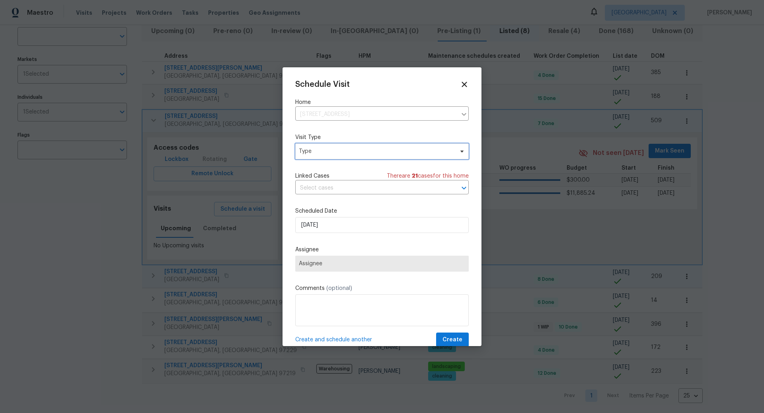
click at [329, 149] on span "Type" at bounding box center [376, 151] width 155 height 8
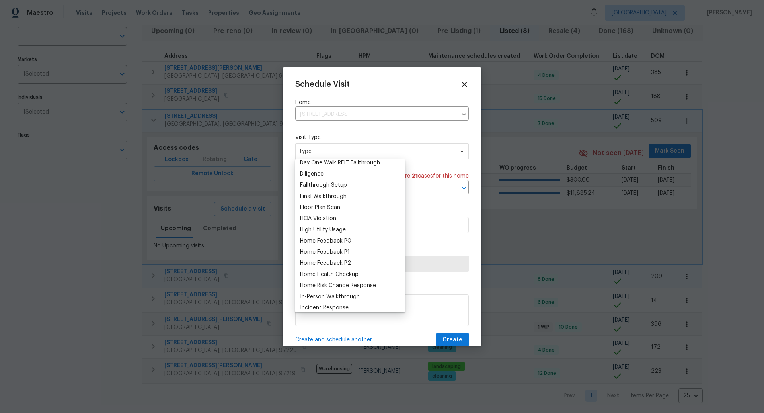
scroll to position [171, 0]
click at [322, 271] on div "Home Health Checkup" at bounding box center [329, 274] width 58 height 8
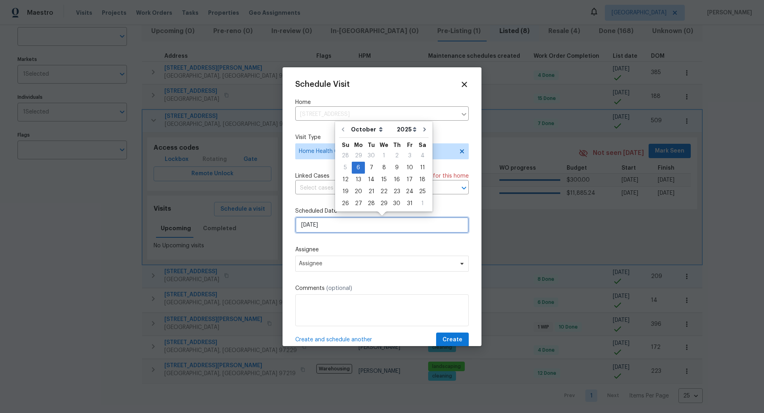
click at [345, 226] on input "10/6/2025" at bounding box center [381, 225] width 173 height 16
click at [372, 167] on div "7" at bounding box center [371, 167] width 13 height 11
type input "[DATE]"
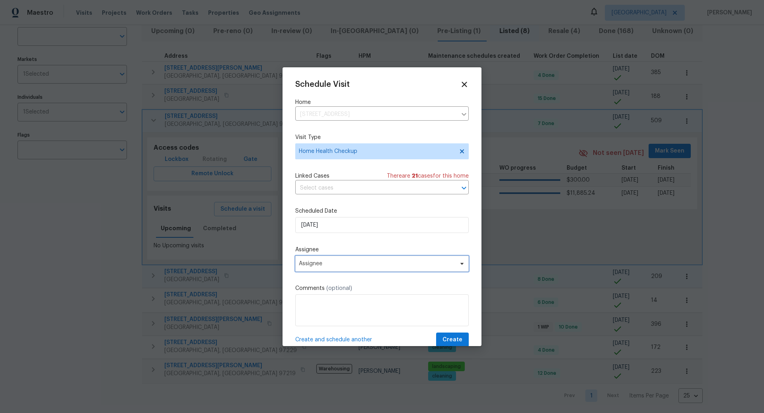
click at [352, 263] on span "Assignee" at bounding box center [377, 263] width 156 height 6
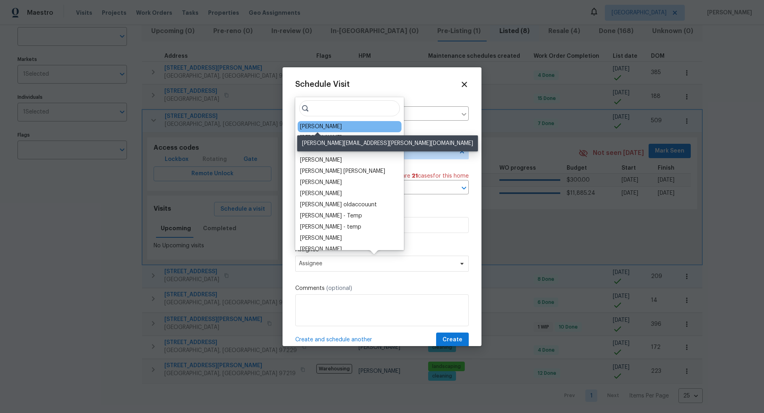
click at [327, 126] on div "[PERSON_NAME]" at bounding box center [321, 127] width 42 height 8
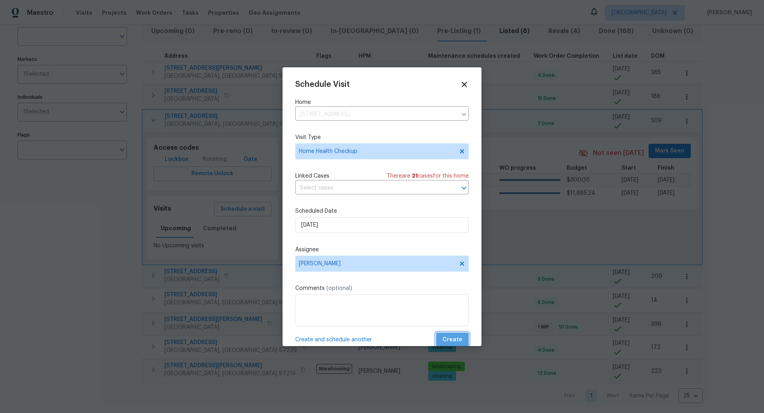
click at [453, 337] on span "Create" at bounding box center [452, 340] width 20 height 10
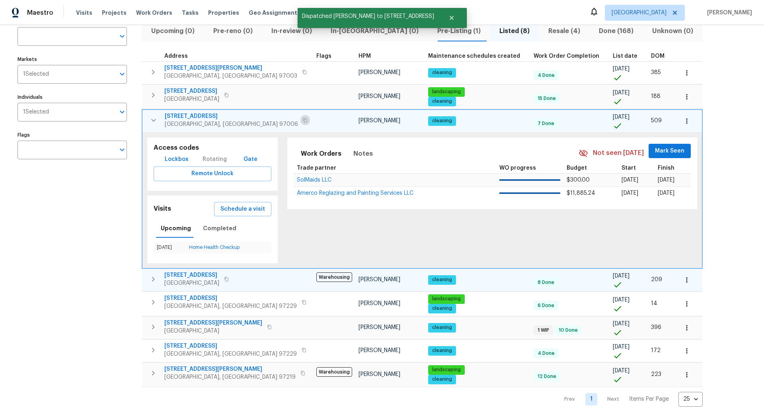
click at [303, 118] on icon "button" at bounding box center [305, 120] width 4 height 4
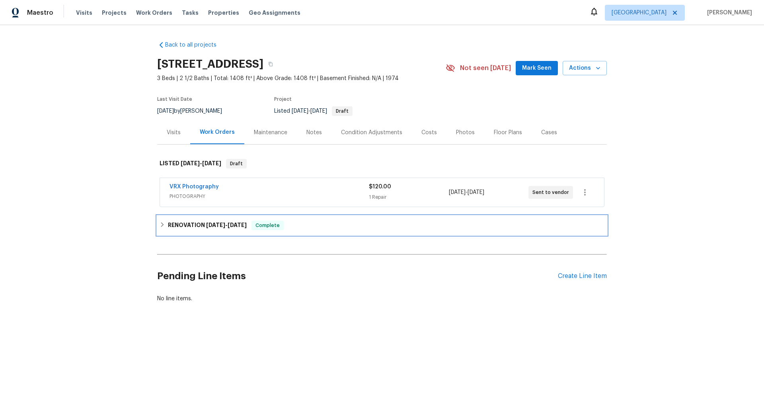
click at [301, 229] on div "RENOVATION 9/22/25 - 10/2/25 Complete" at bounding box center [382, 225] width 445 height 10
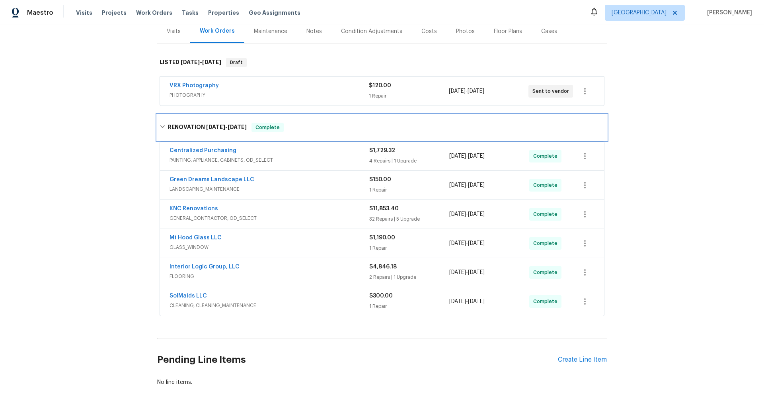
scroll to position [103, 0]
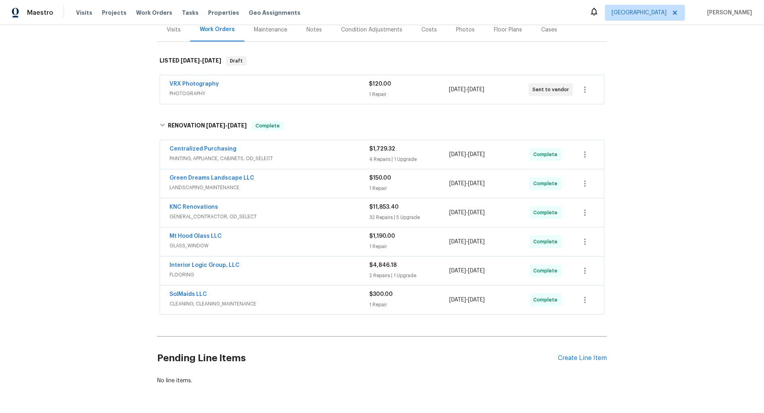
click at [308, 262] on div "Interior Logic Group, LLC" at bounding box center [269, 266] width 200 height 10
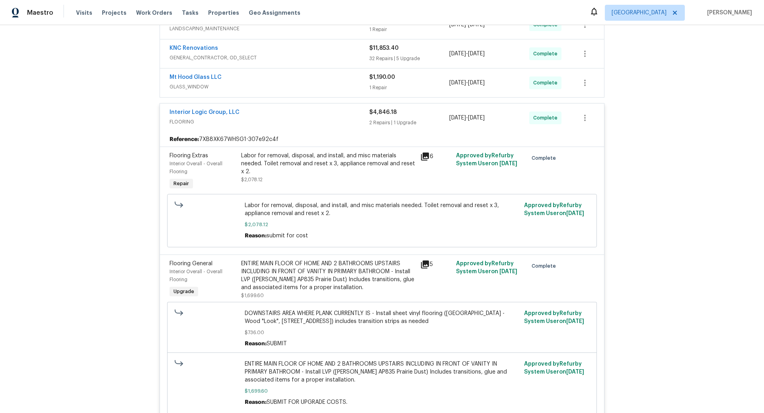
scroll to position [256, 0]
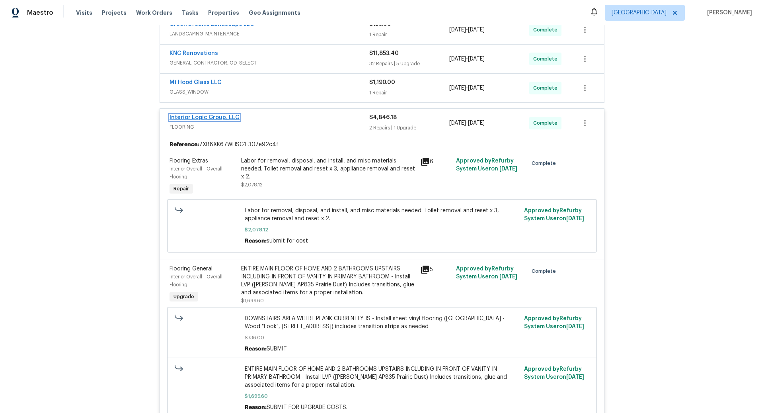
click at [210, 115] on link "Interior Logic Group, LLC" at bounding box center [204, 118] width 70 height 6
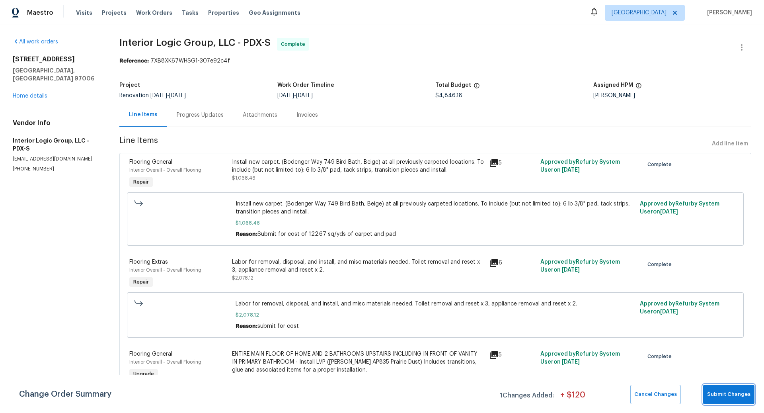
click at [725, 393] on span "Submit Changes" at bounding box center [728, 394] width 43 height 9
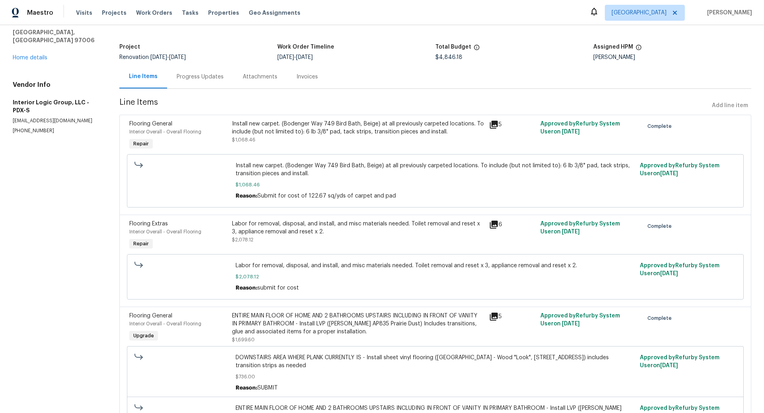
scroll to position [39, 0]
click at [208, 74] on div "Progress Updates" at bounding box center [200, 76] width 47 height 8
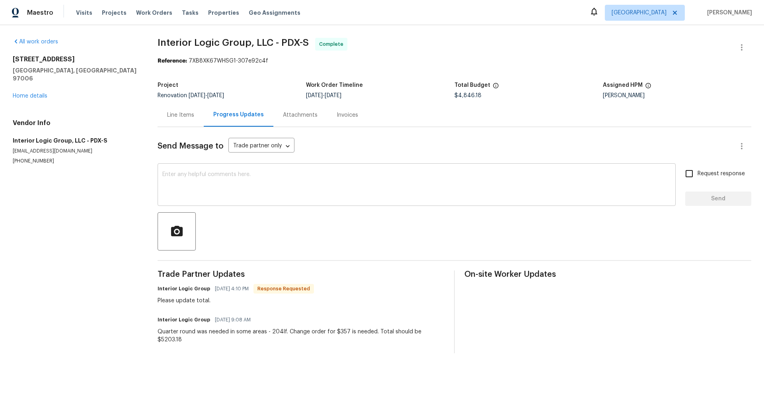
click at [196, 173] on textarea at bounding box center [416, 185] width 508 height 28
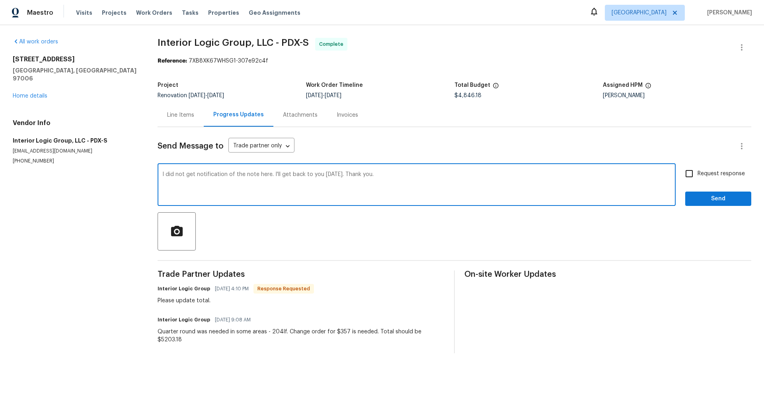
type textarea "I did not get notification of the note here. I'll get back to you tomorrow. Tha…"
click at [712, 197] on span "Send" at bounding box center [717, 199] width 53 height 10
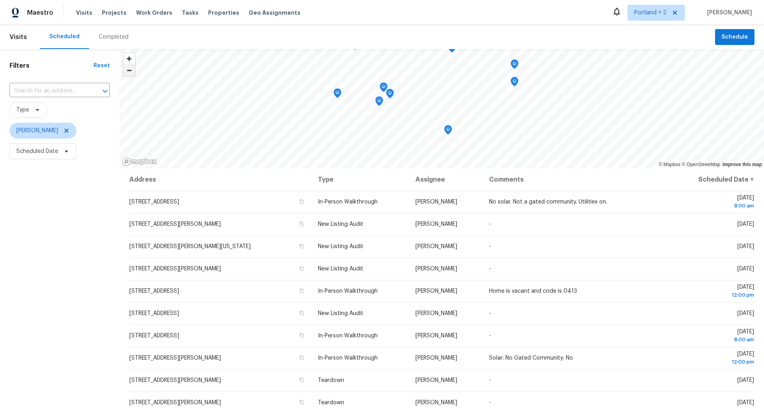
click at [131, 71] on span "Zoom out" at bounding box center [129, 70] width 12 height 11
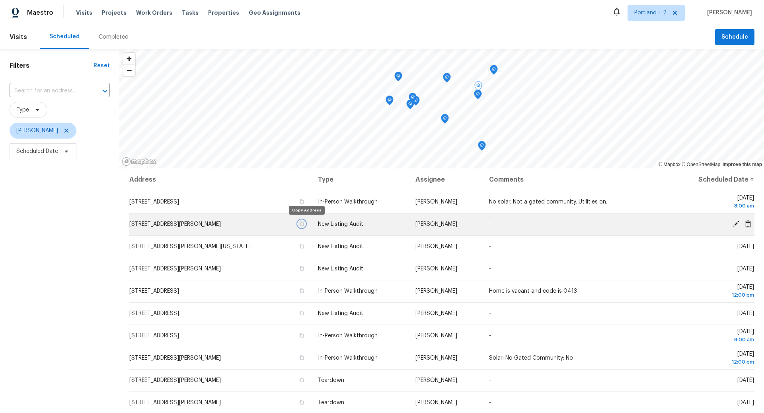
click at [304, 225] on icon "button" at bounding box center [301, 223] width 5 height 5
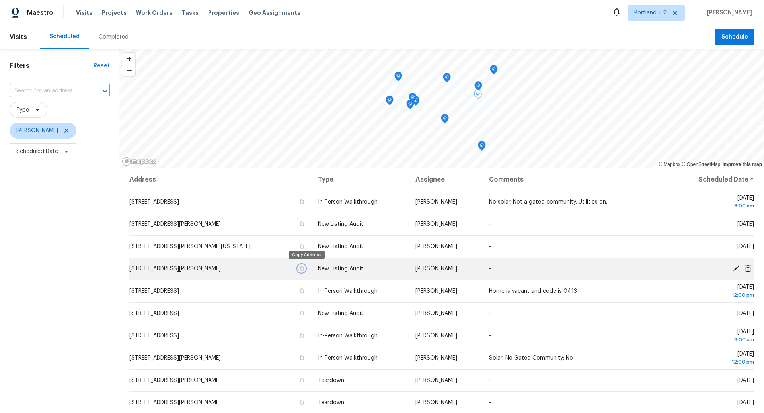
click at [304, 269] on icon "button" at bounding box center [301, 268] width 5 height 5
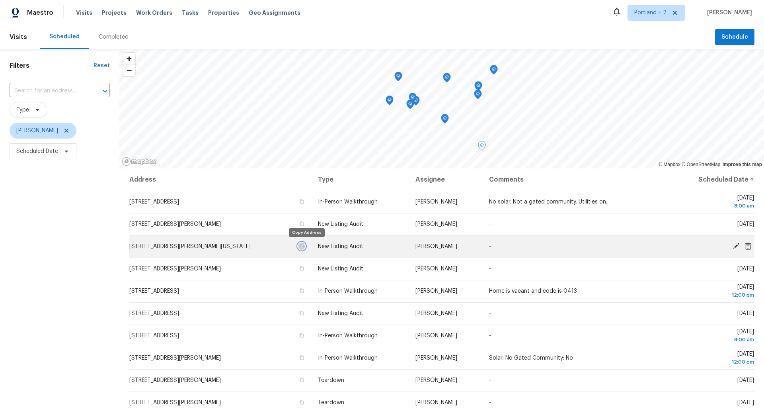
click at [304, 246] on icon "button" at bounding box center [301, 245] width 5 height 5
click at [737, 245] on icon at bounding box center [736, 246] width 6 height 6
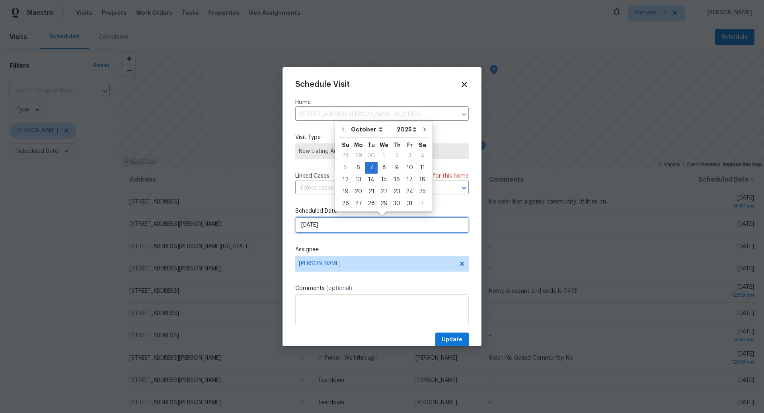
click at [377, 220] on input "[DATE]" at bounding box center [381, 225] width 173 height 16
click at [383, 166] on div "8" at bounding box center [384, 167] width 13 height 11
type input "[DATE]"
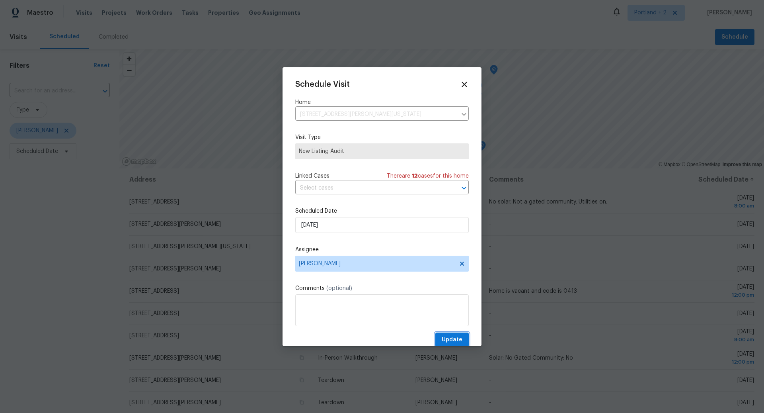
click at [452, 336] on span "Update" at bounding box center [452, 340] width 21 height 10
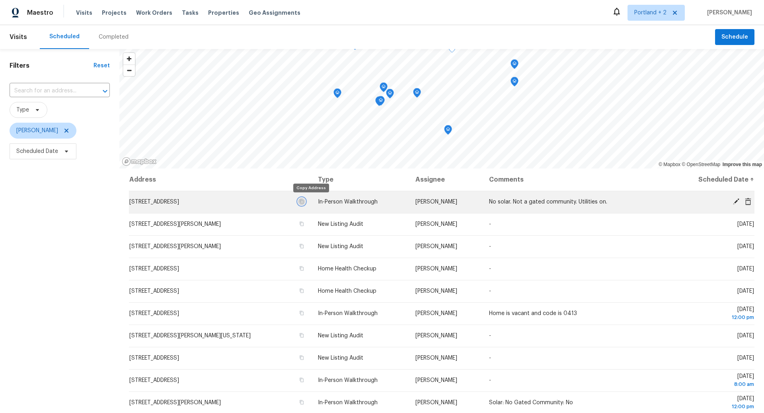
click at [304, 200] on icon "button" at bounding box center [302, 201] width 4 height 4
